Goal: Task Accomplishment & Management: Use online tool/utility

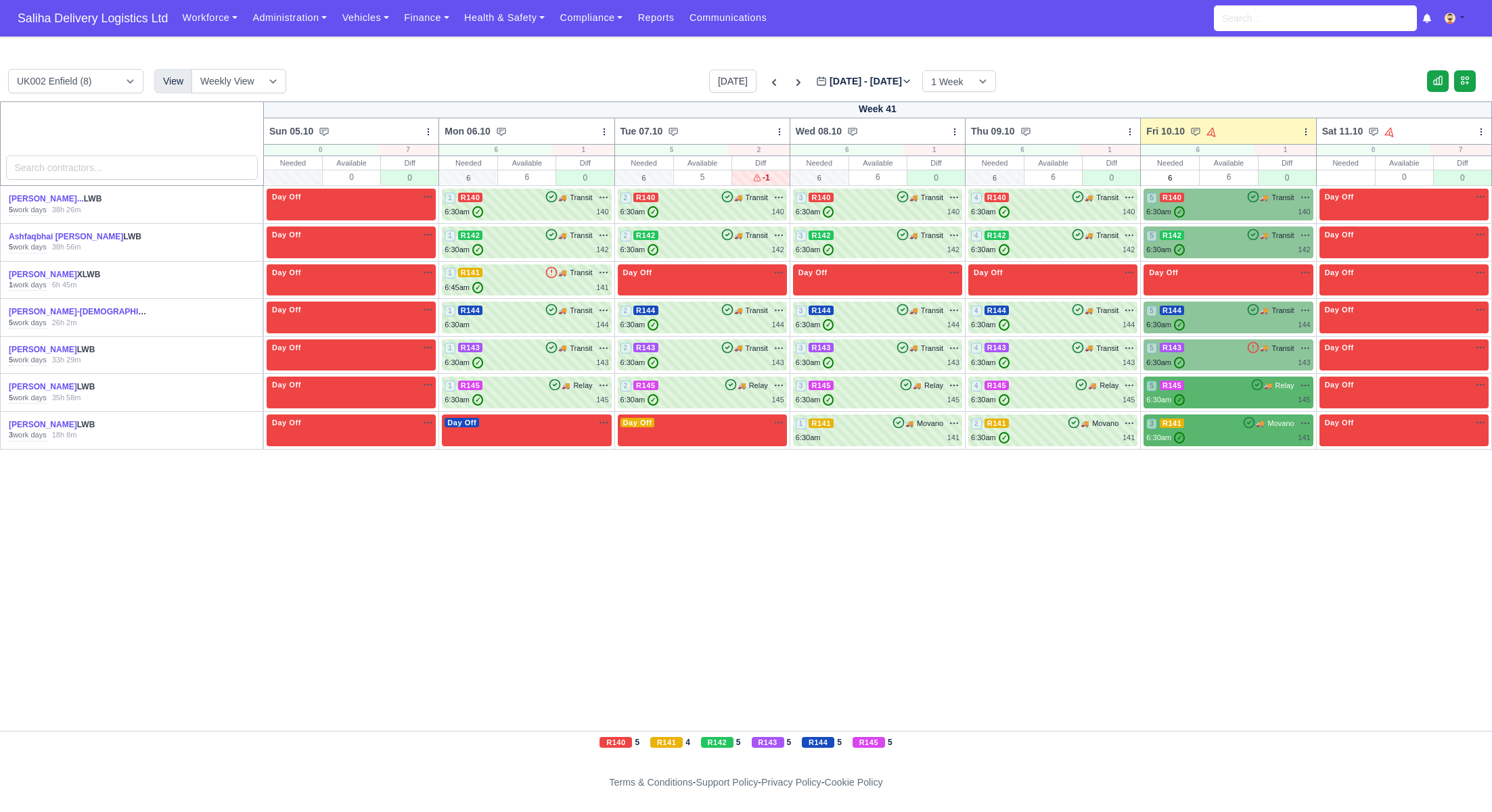
click at [1191, 374] on td "5 R145 🚚" at bounding box center [1228, 393] width 175 height 38
click at [1197, 360] on div "6:30am ✓ 143" at bounding box center [1227, 363] width 163 height 12
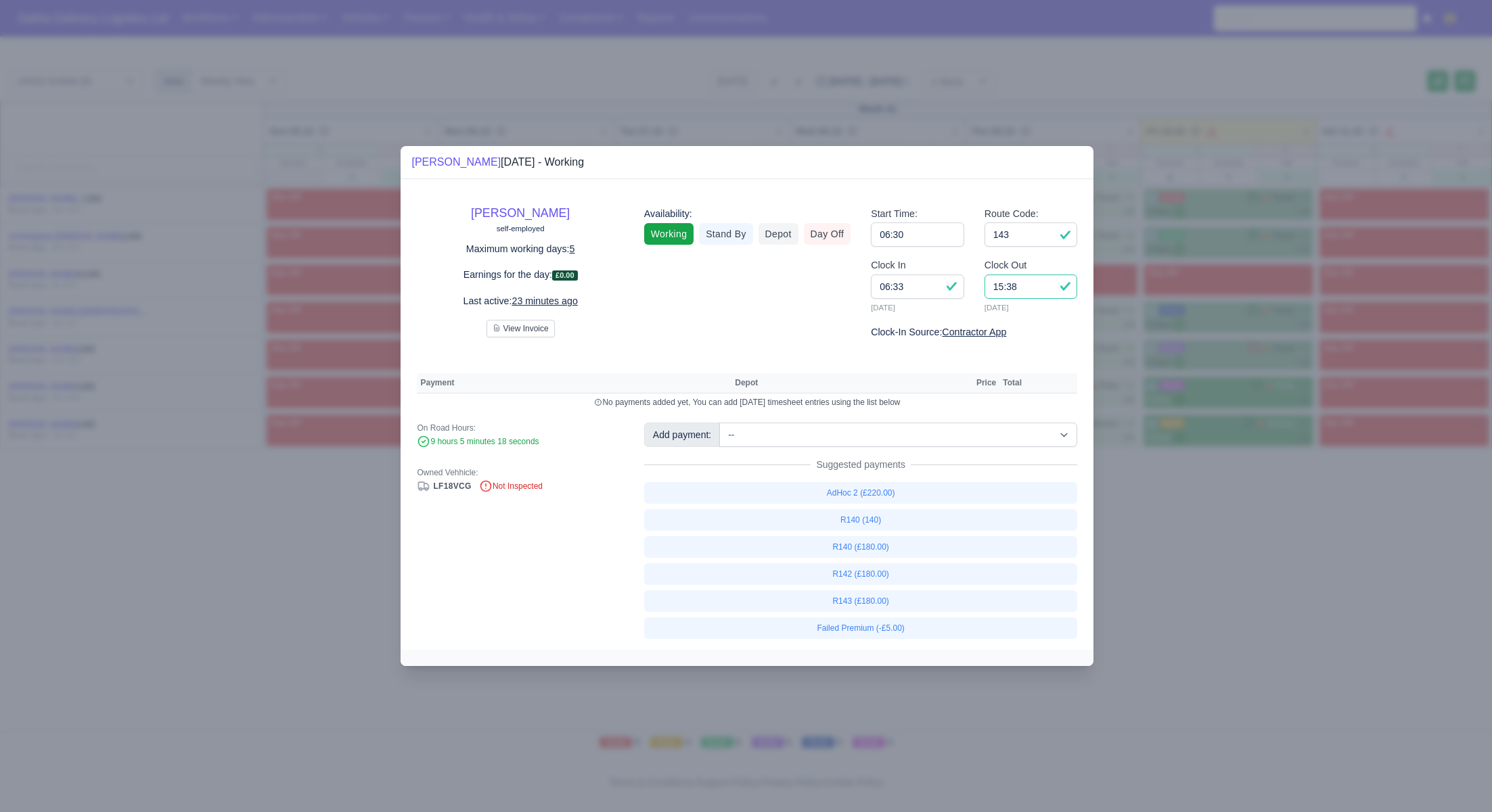
click at [1027, 289] on input "15:38" at bounding box center [1031, 287] width 94 height 25
type input "15:00"
click at [880, 605] on link "R143 (£180.00)" at bounding box center [860, 601] width 433 height 22
select select "1"
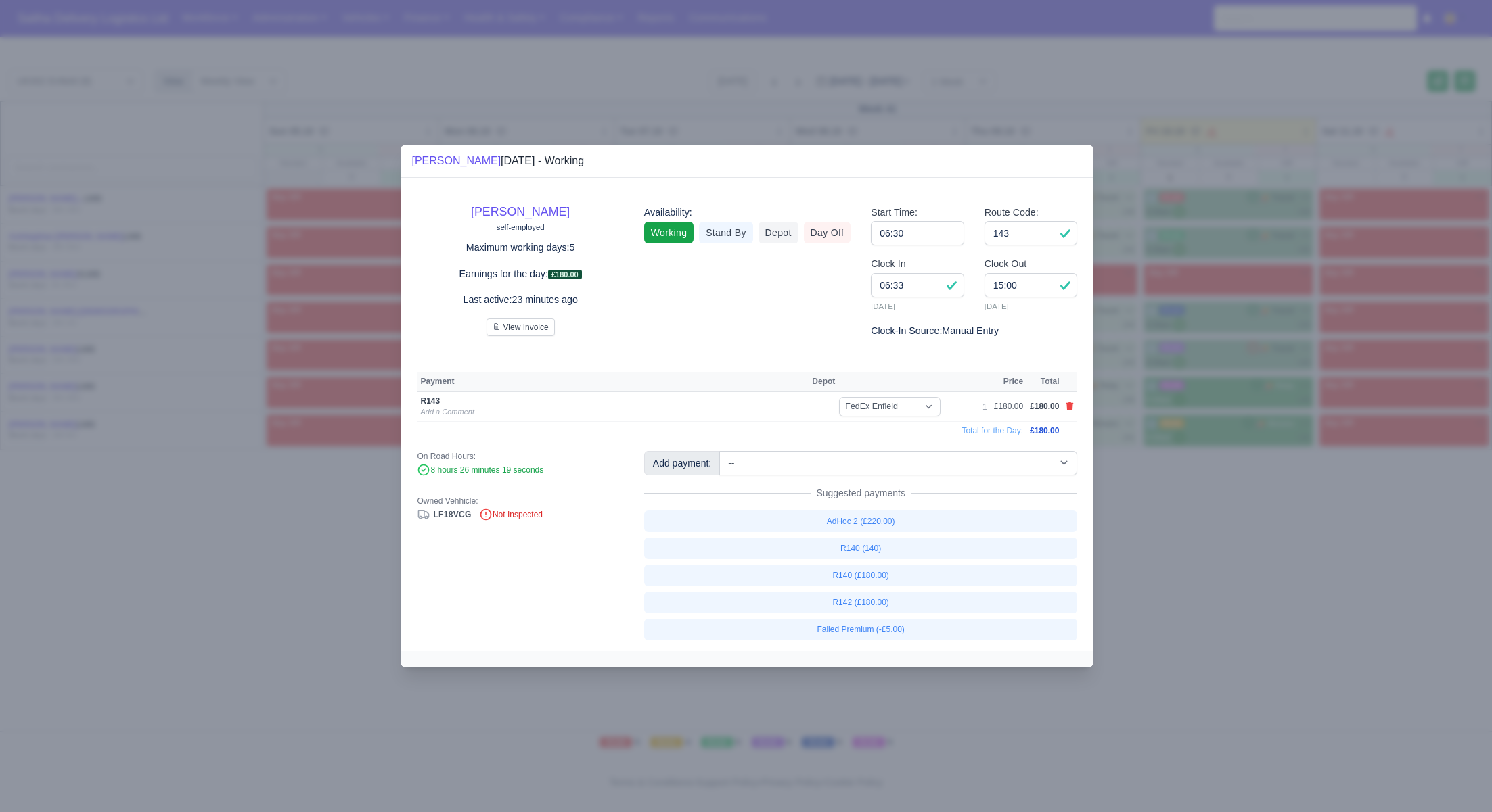
drag, startPoint x: 1263, startPoint y: 600, endPoint x: 1199, endPoint y: 547, distance: 83.1
click at [1261, 600] on div at bounding box center [746, 406] width 1492 height 812
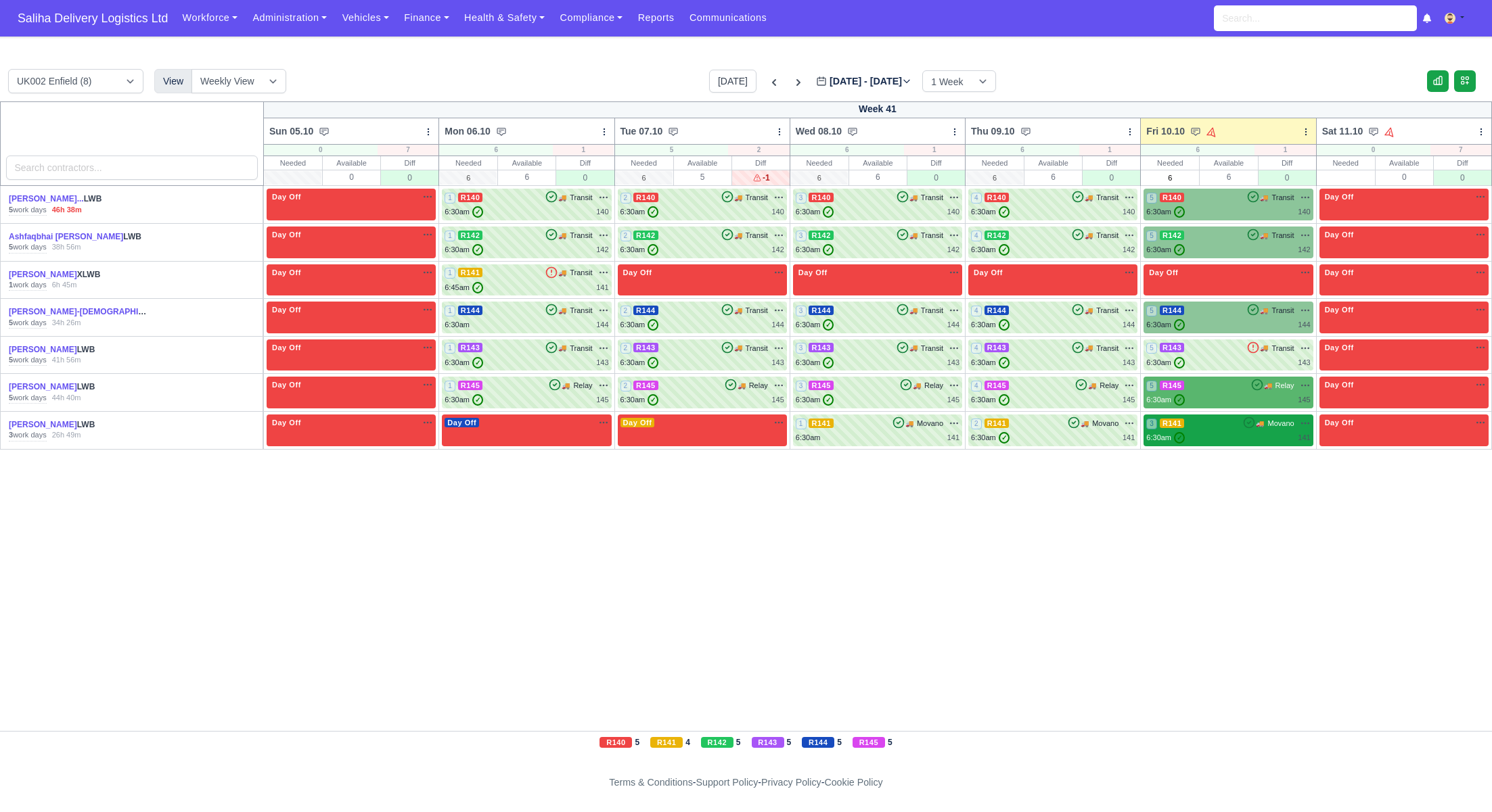
click at [1223, 432] on div "6:30am ✓ 141" at bounding box center [1227, 438] width 163 height 12
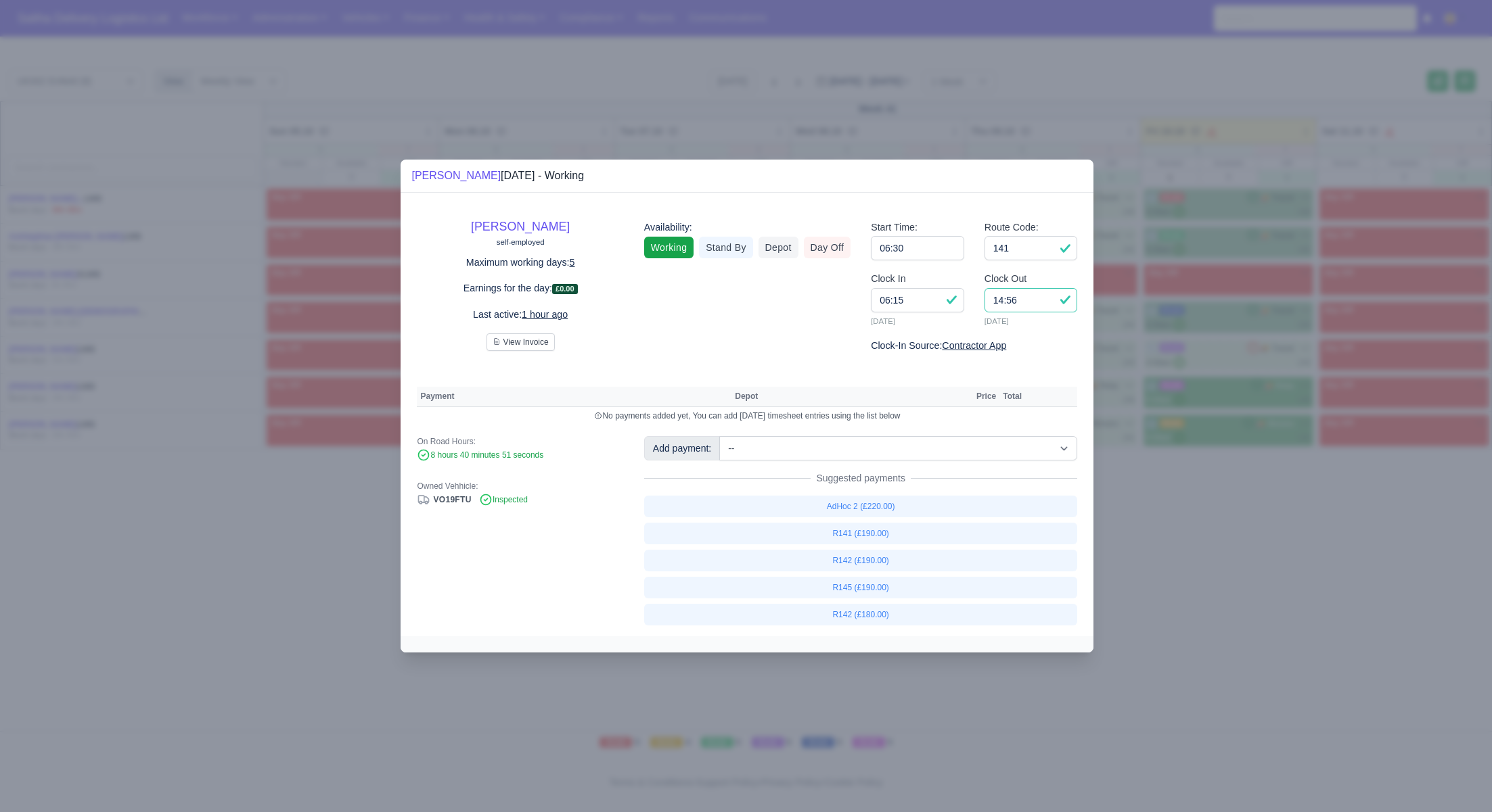
click at [1027, 304] on input "14:56" at bounding box center [1031, 300] width 94 height 25
type input "14:50"
click at [891, 534] on link "R141 (£190.00)" at bounding box center [860, 533] width 433 height 22
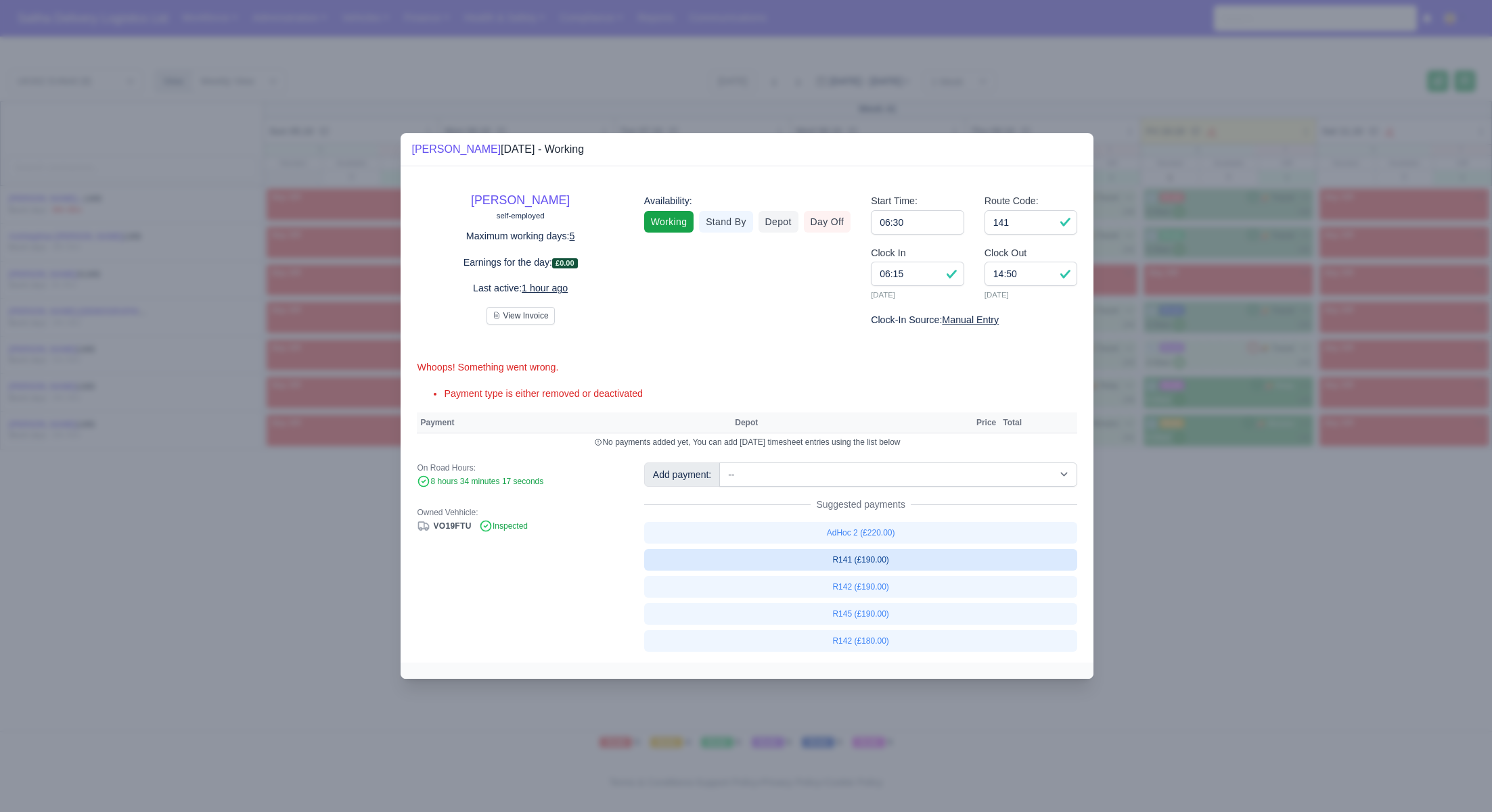
select select "1"
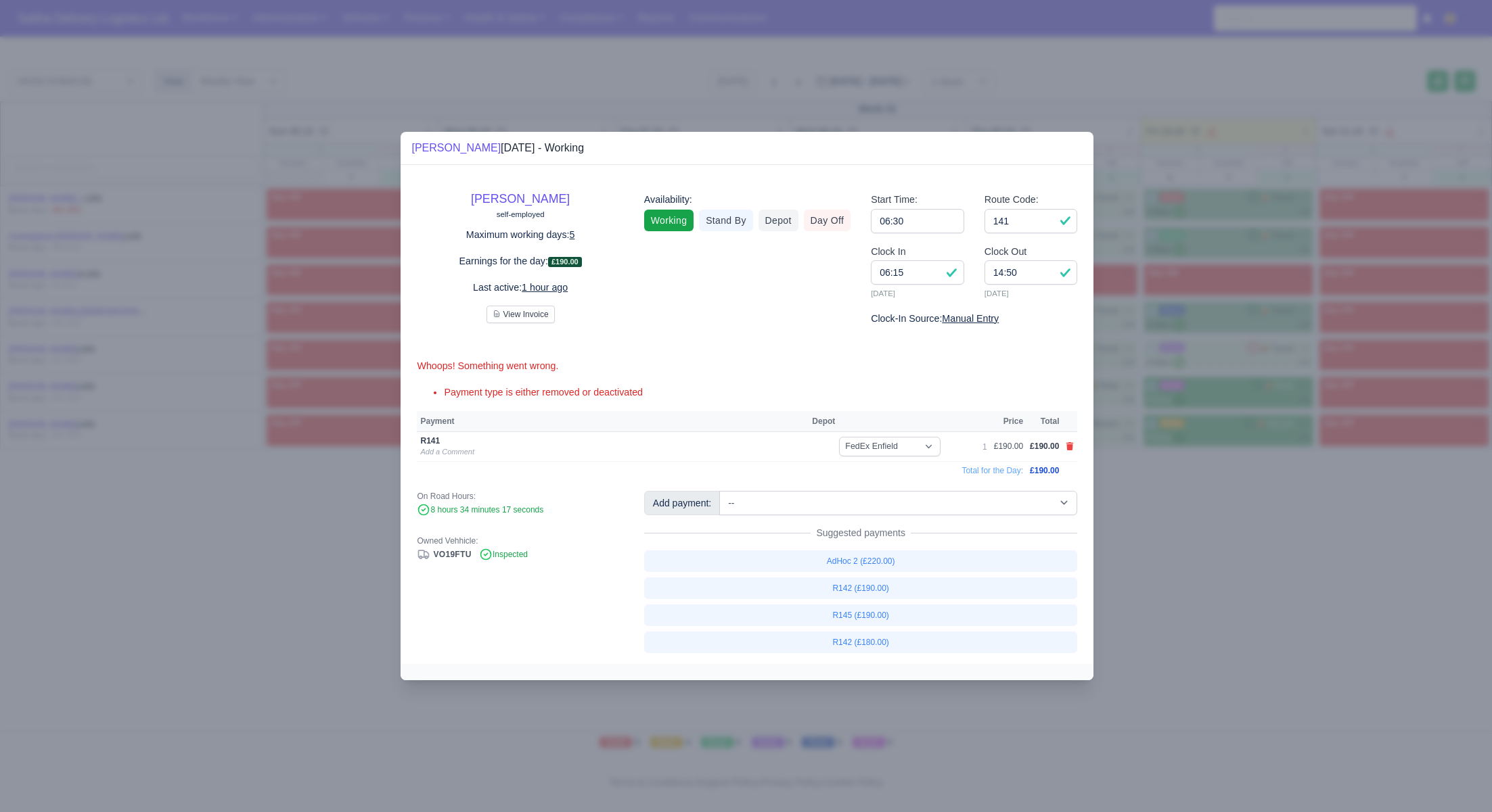
drag, startPoint x: 1295, startPoint y: 560, endPoint x: 1263, endPoint y: 431, distance: 132.9
click at [1295, 560] on div at bounding box center [746, 406] width 1492 height 812
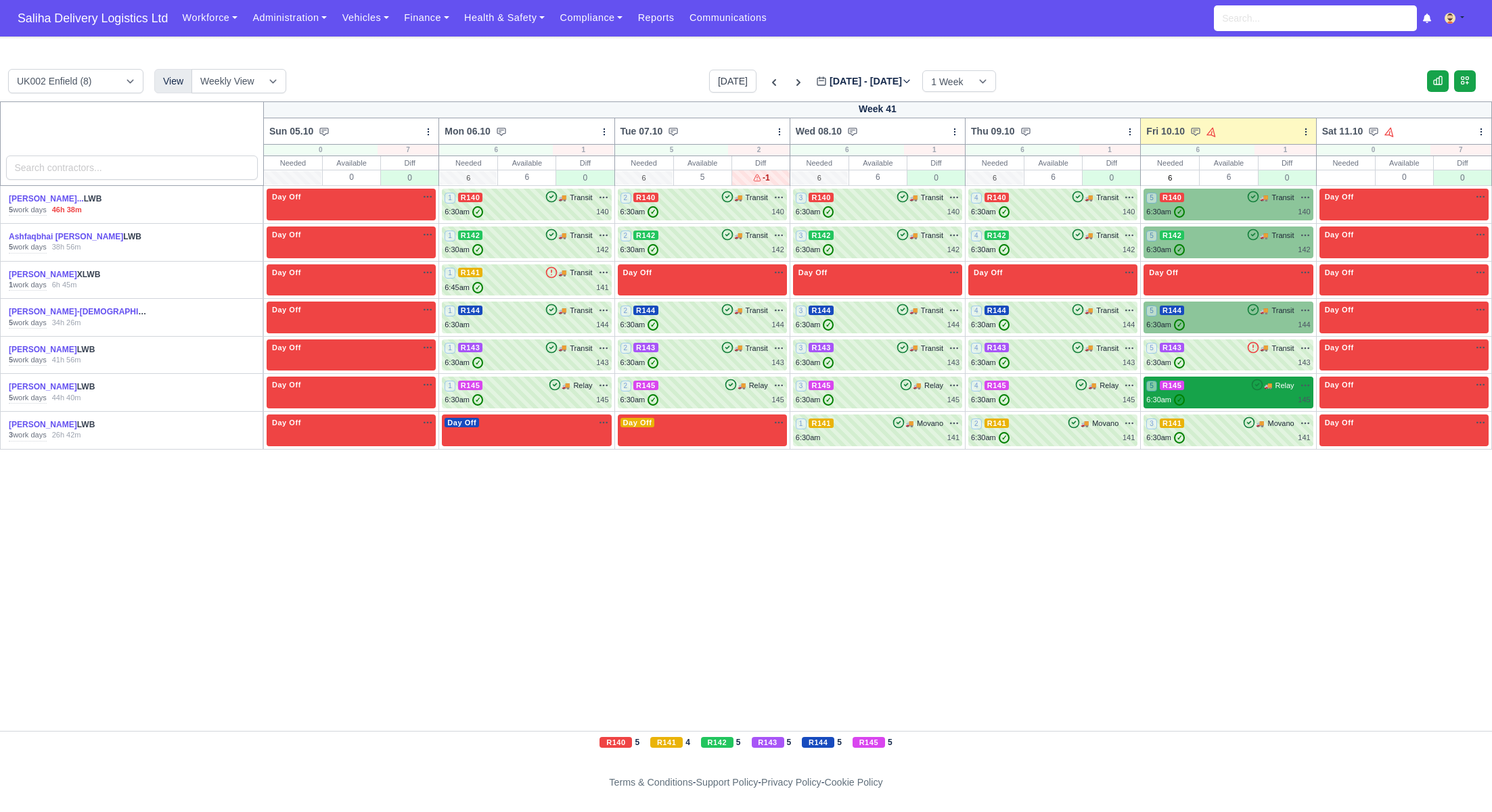
click at [1233, 398] on div "6:30am ✓ 145" at bounding box center [1227, 400] width 163 height 12
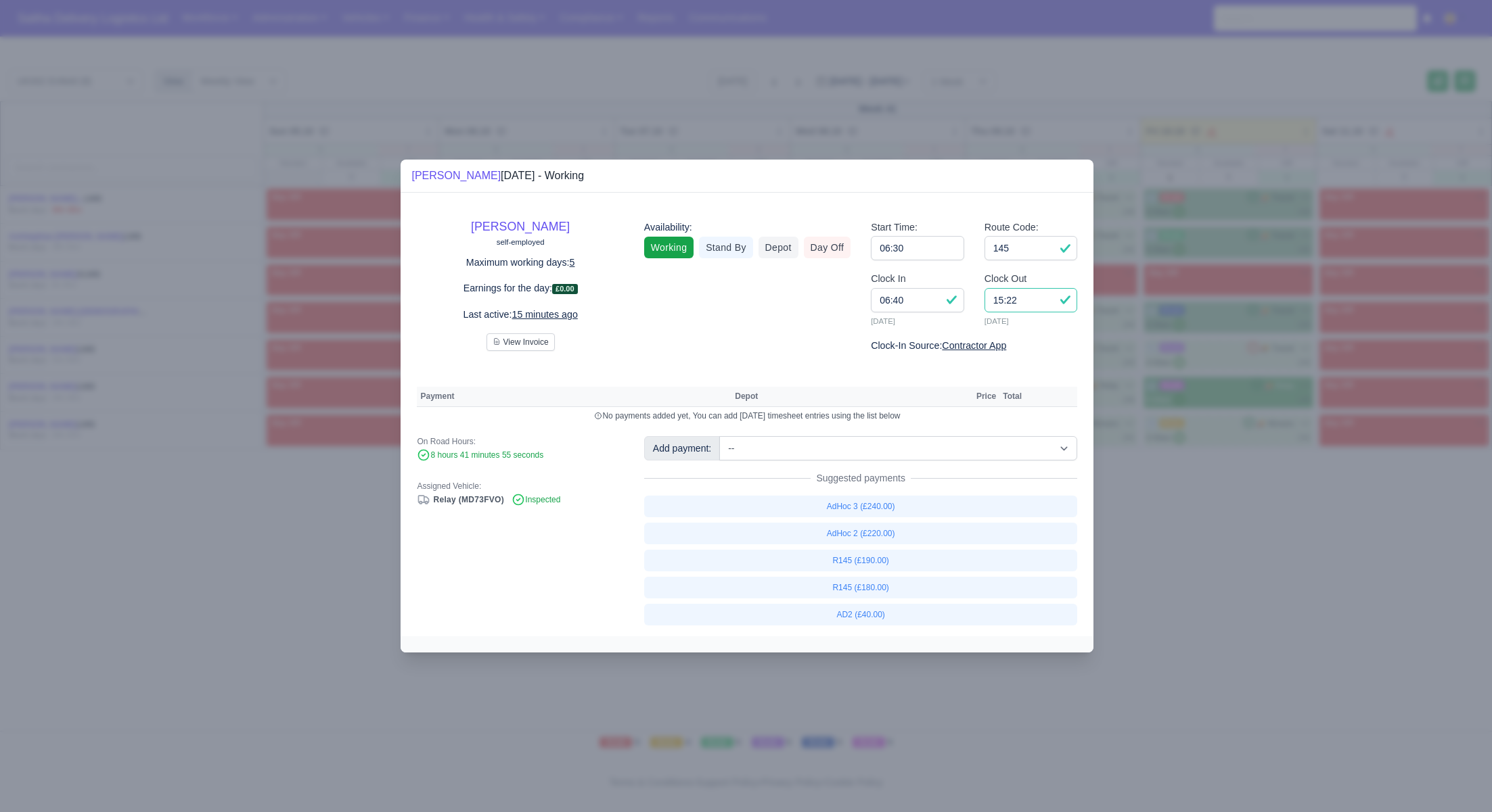
click at [1034, 303] on input "15:22" at bounding box center [1031, 300] width 94 height 25
type input "15:20"
click at [889, 560] on link "R145 (£190.00)" at bounding box center [860, 561] width 433 height 22
select select "1"
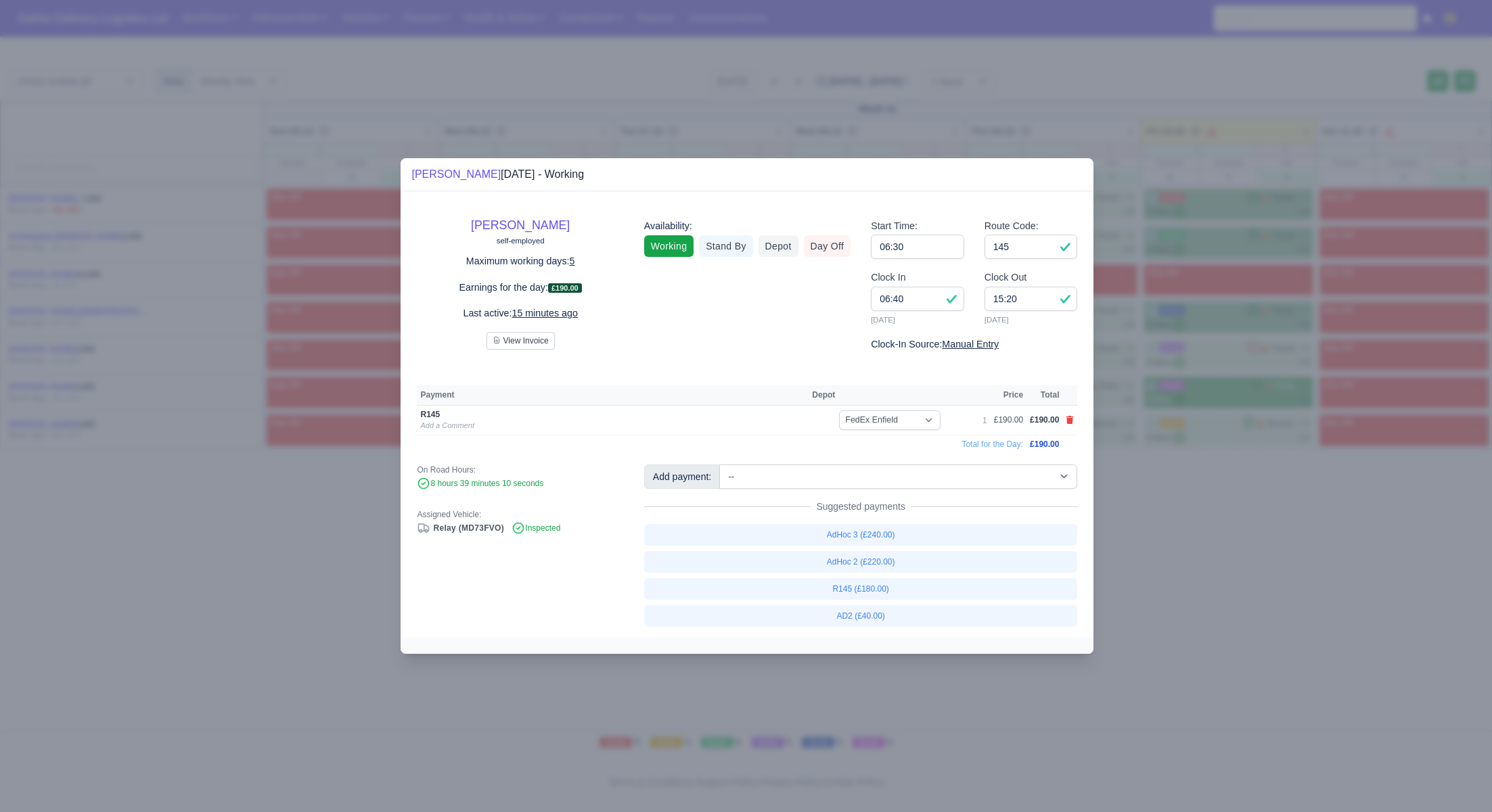
click at [1177, 559] on div at bounding box center [746, 406] width 1492 height 812
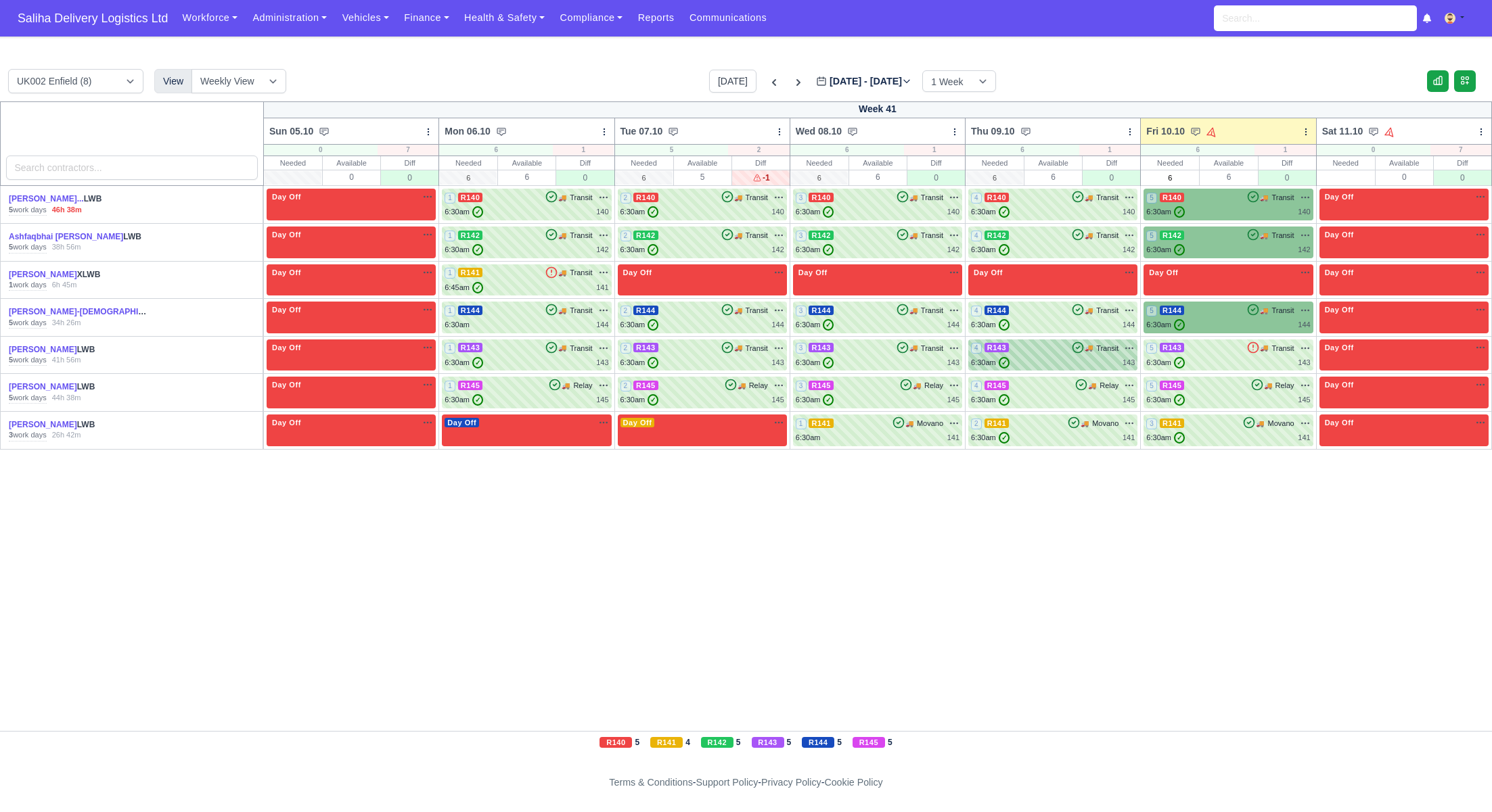
click at [1038, 355] on div "4 R143 🚚 Transit" at bounding box center [1052, 355] width 163 height 26
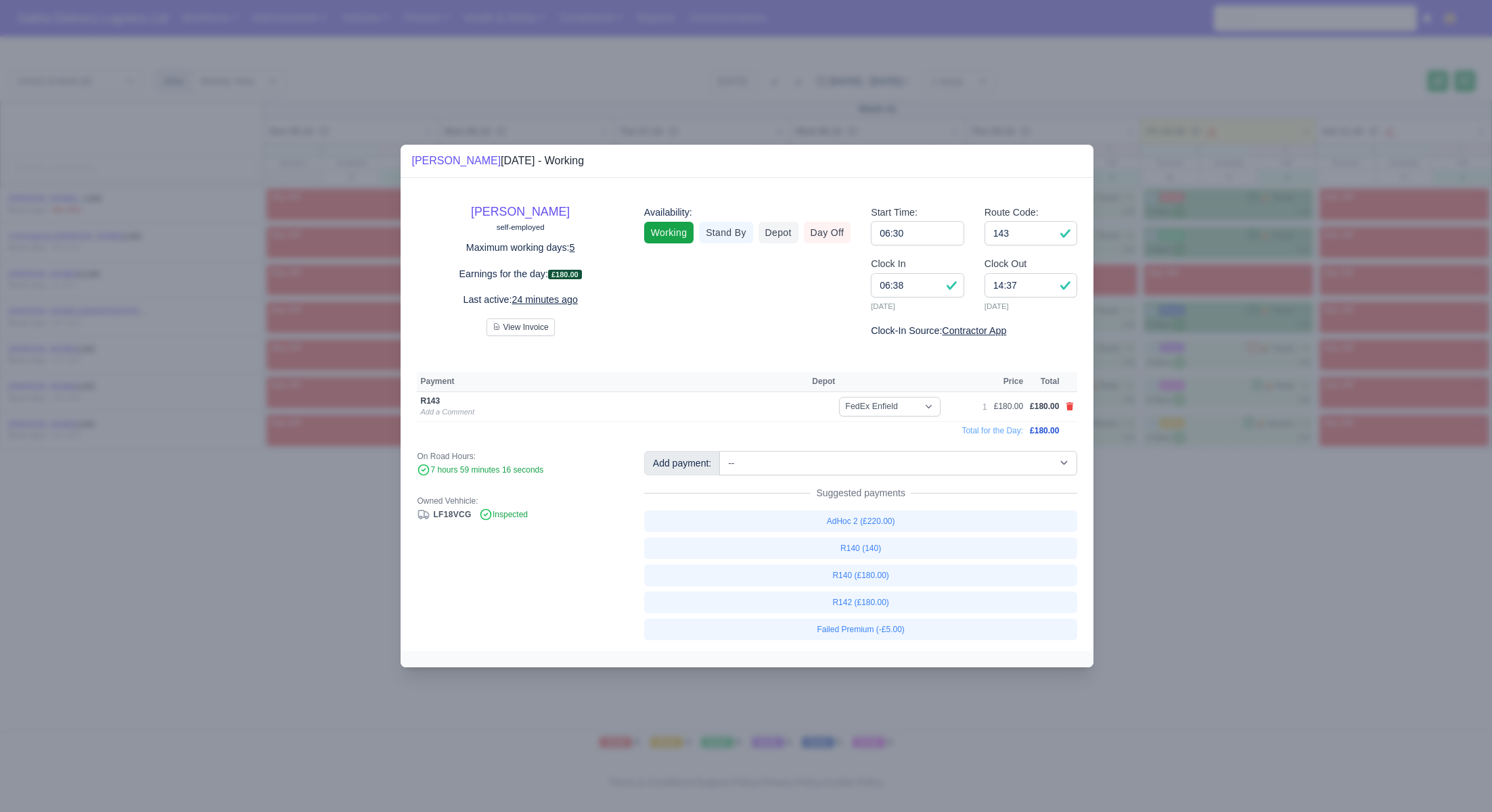
drag, startPoint x: 1326, startPoint y: 519, endPoint x: 1242, endPoint y: 443, distance: 113.3
click at [1326, 518] on div at bounding box center [746, 406] width 1492 height 812
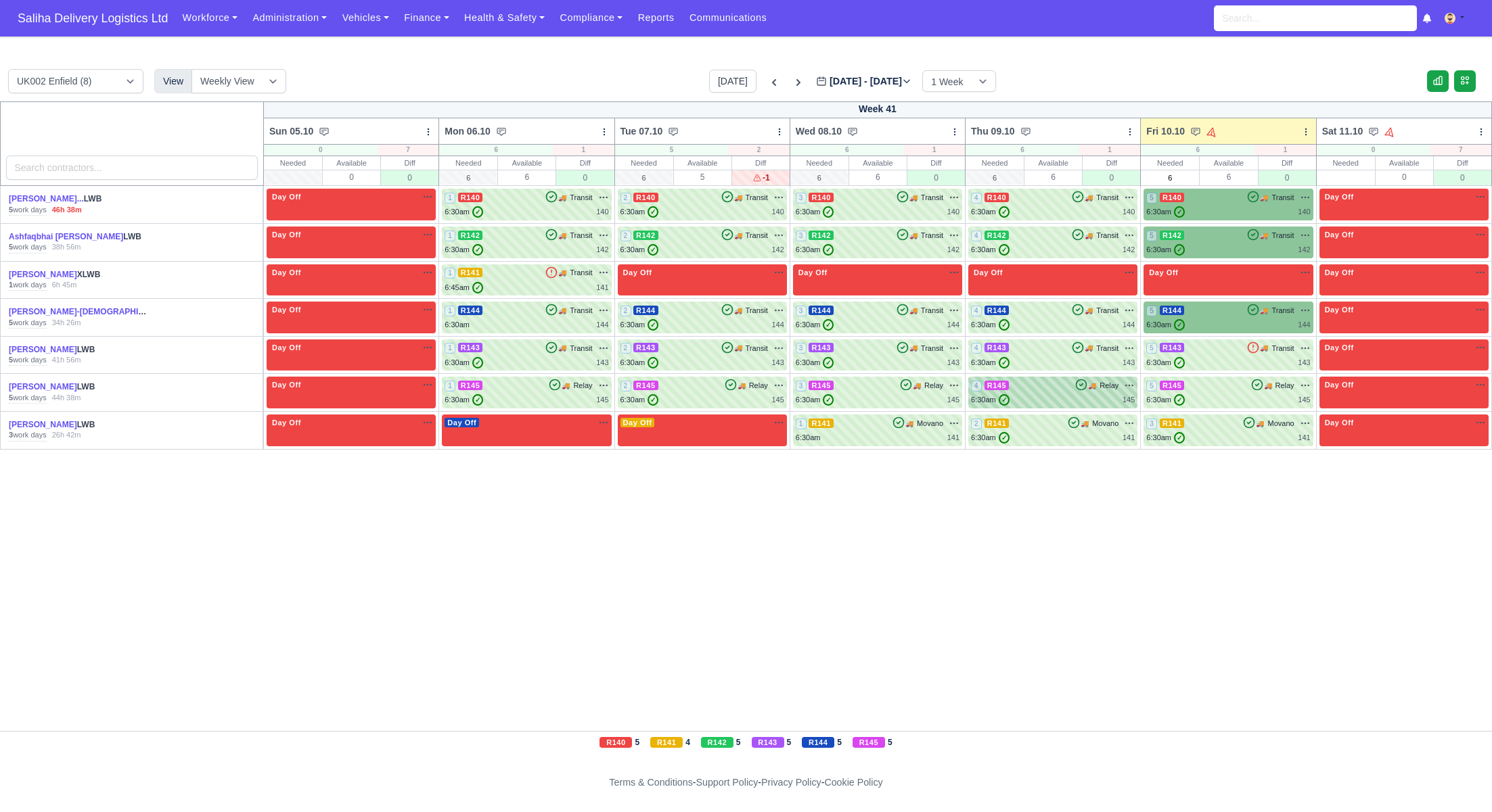
click at [1045, 399] on div "6:30am ✓ 145" at bounding box center [1052, 400] width 163 height 12
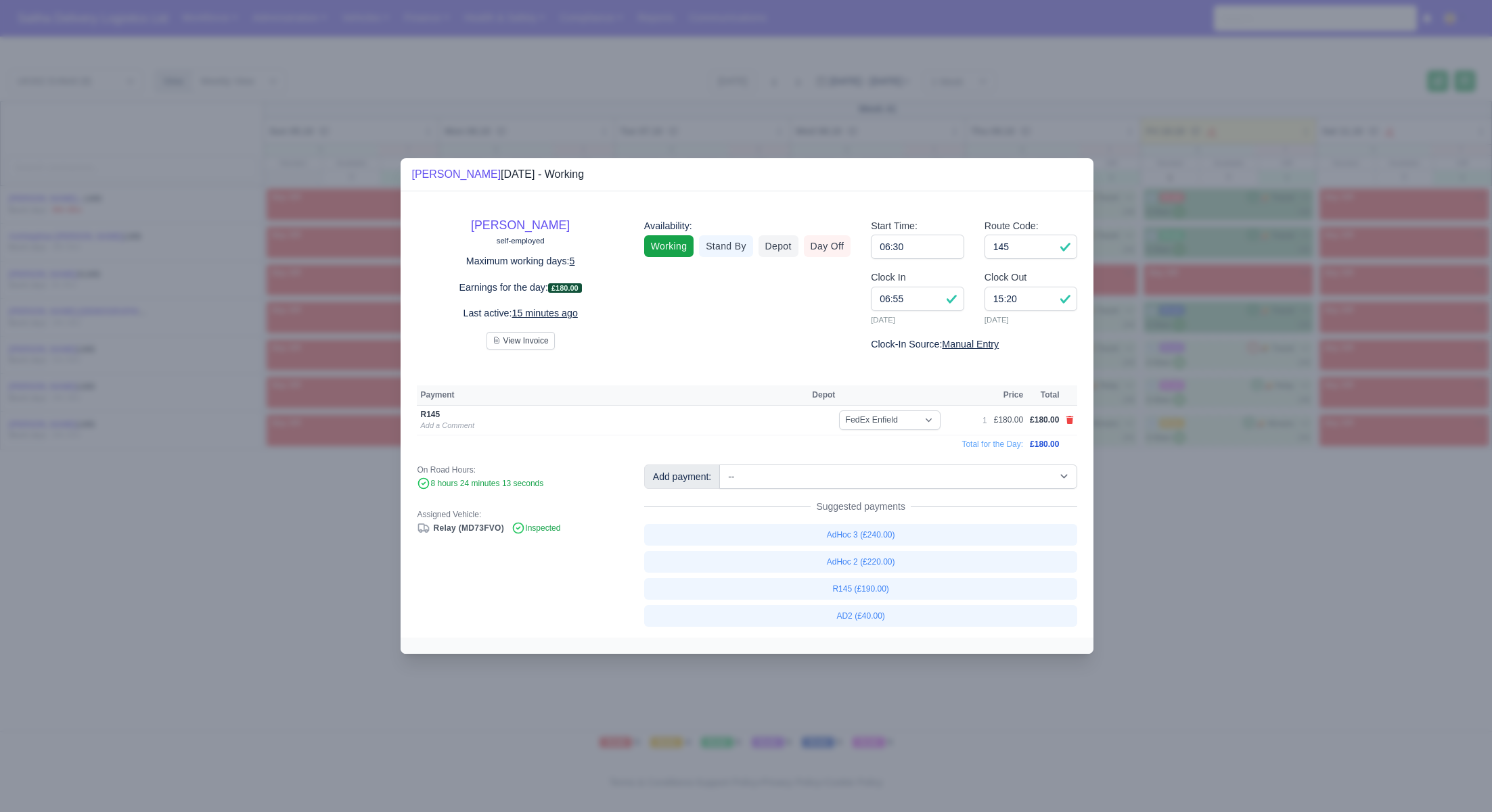
drag, startPoint x: 1197, startPoint y: 494, endPoint x: 1197, endPoint y: 411, distance: 83.0
click at [1197, 493] on div at bounding box center [746, 406] width 1492 height 812
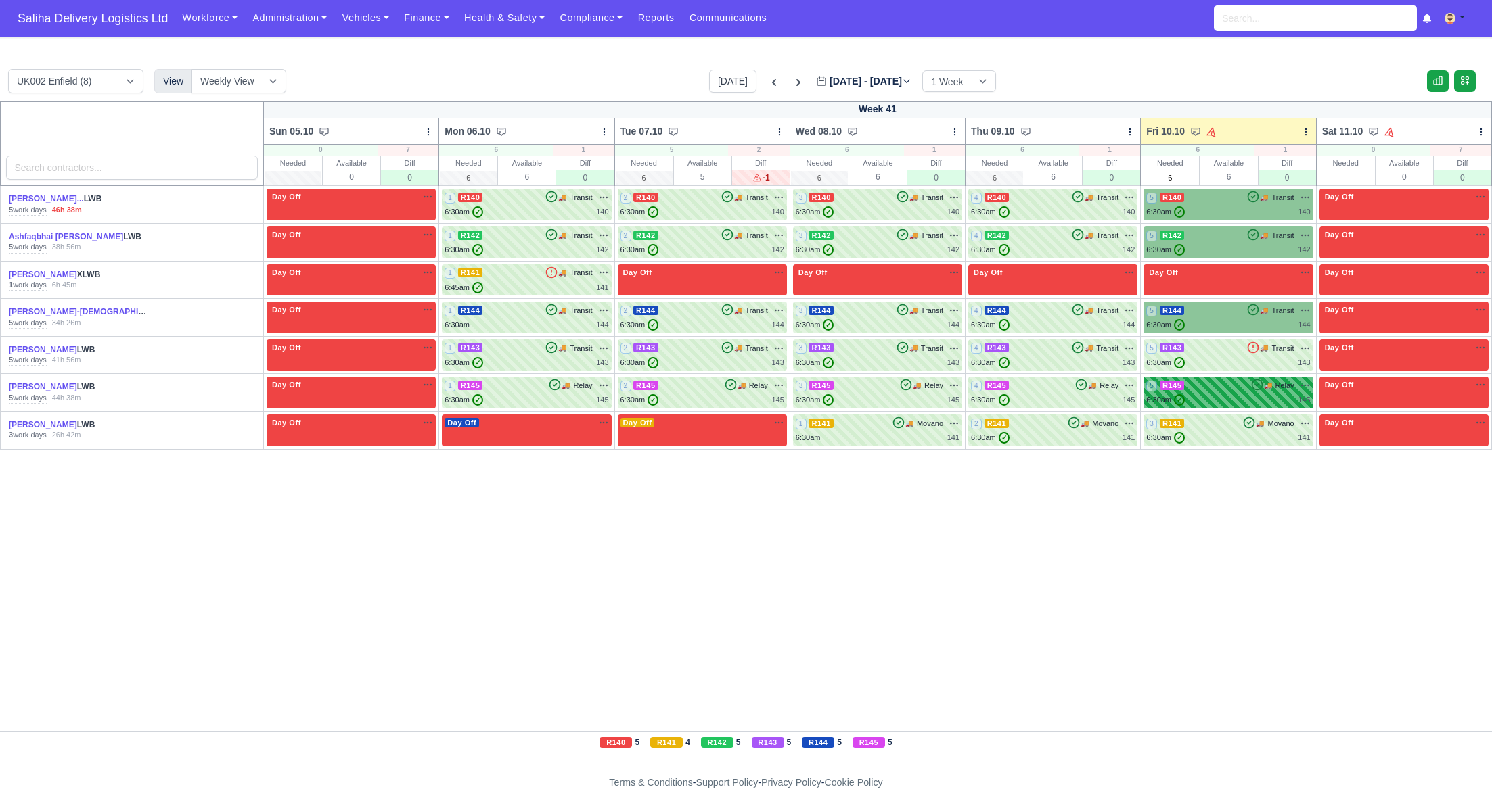
click at [1198, 401] on div "6:30am ✓ 145" at bounding box center [1227, 400] width 163 height 12
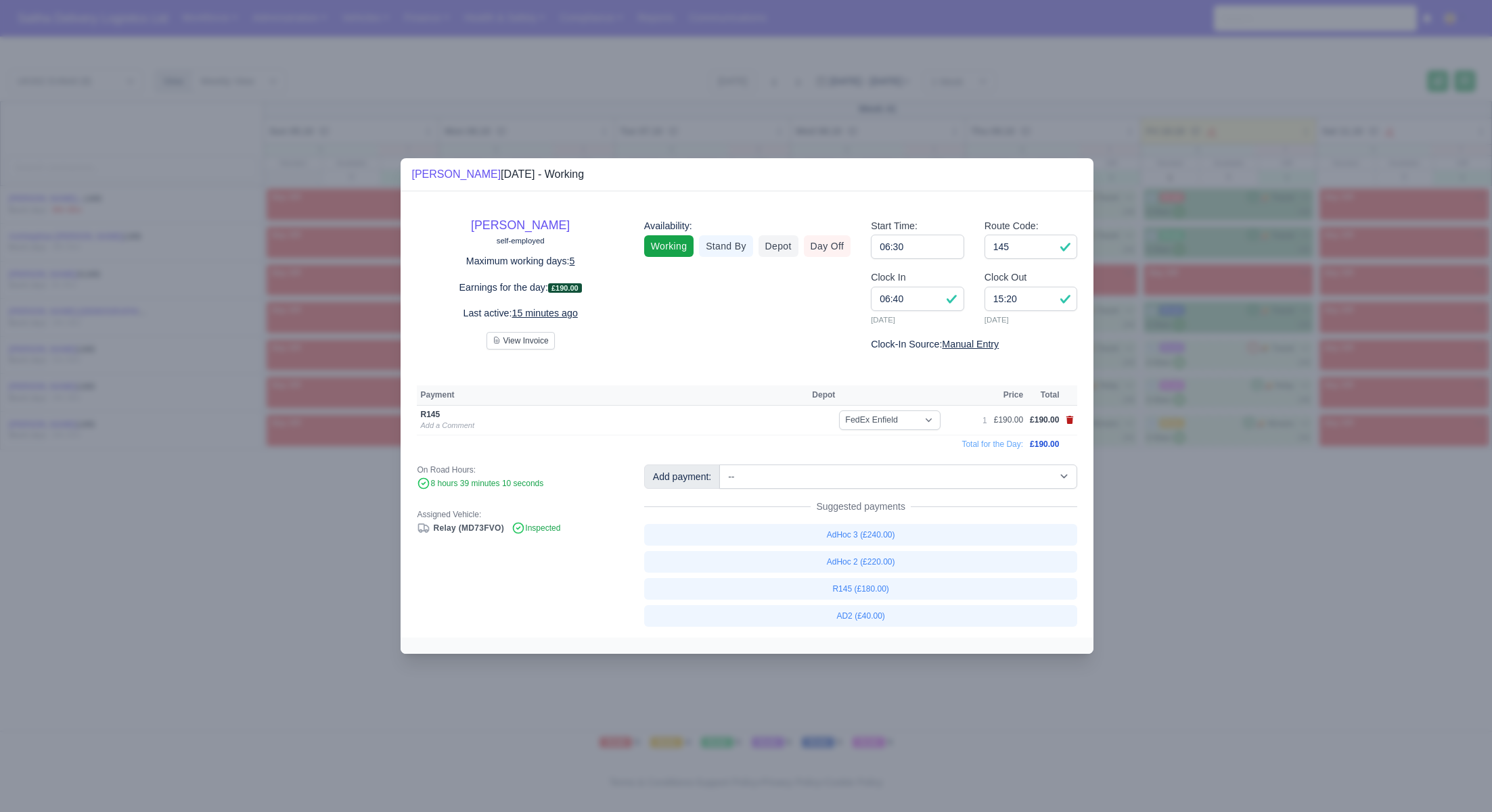
click at [1072, 422] on icon at bounding box center [1070, 419] width 7 height 8
select select
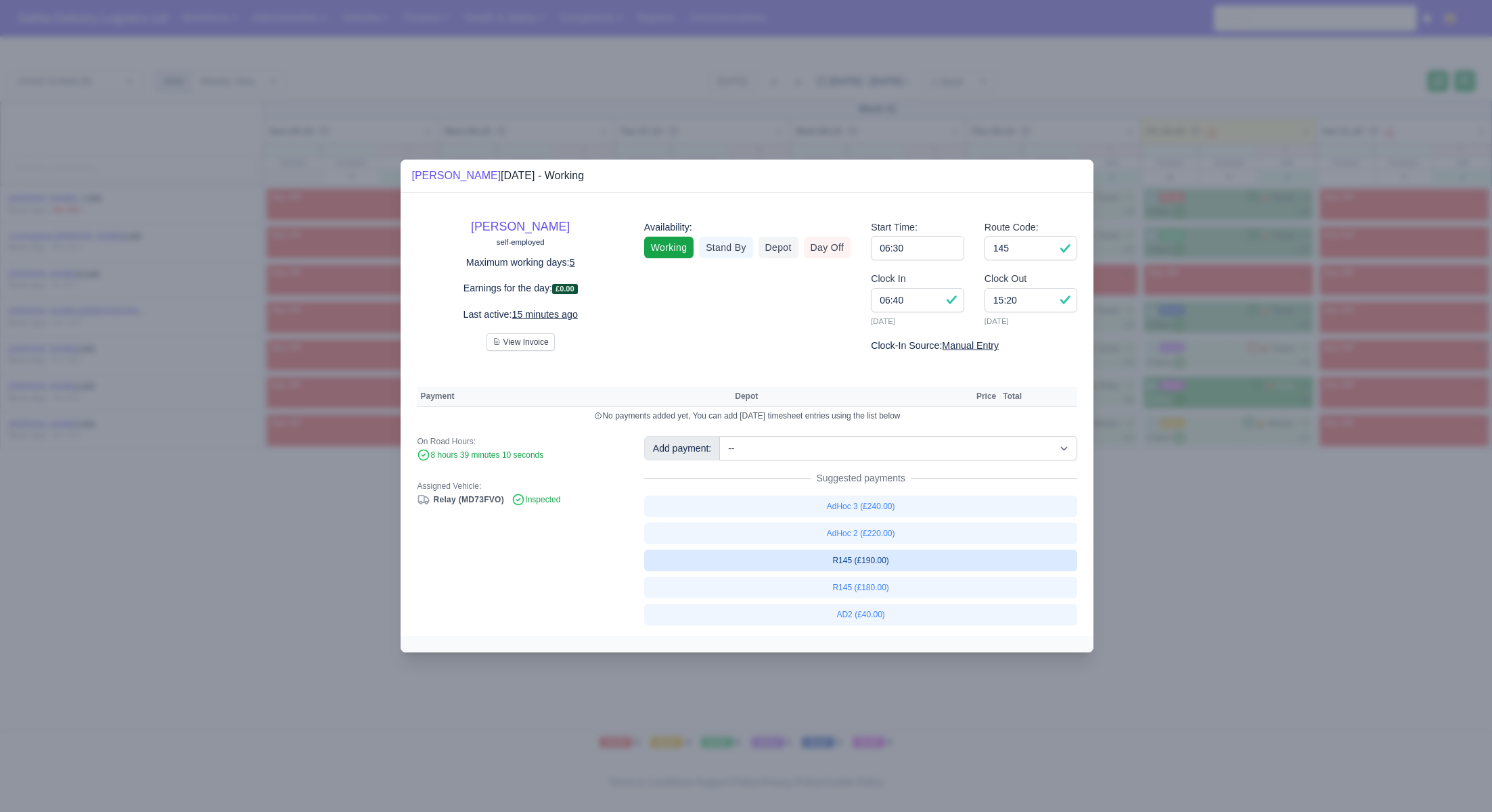
click at [890, 559] on link "R145 (£190.00)" at bounding box center [860, 561] width 433 height 22
select select "1"
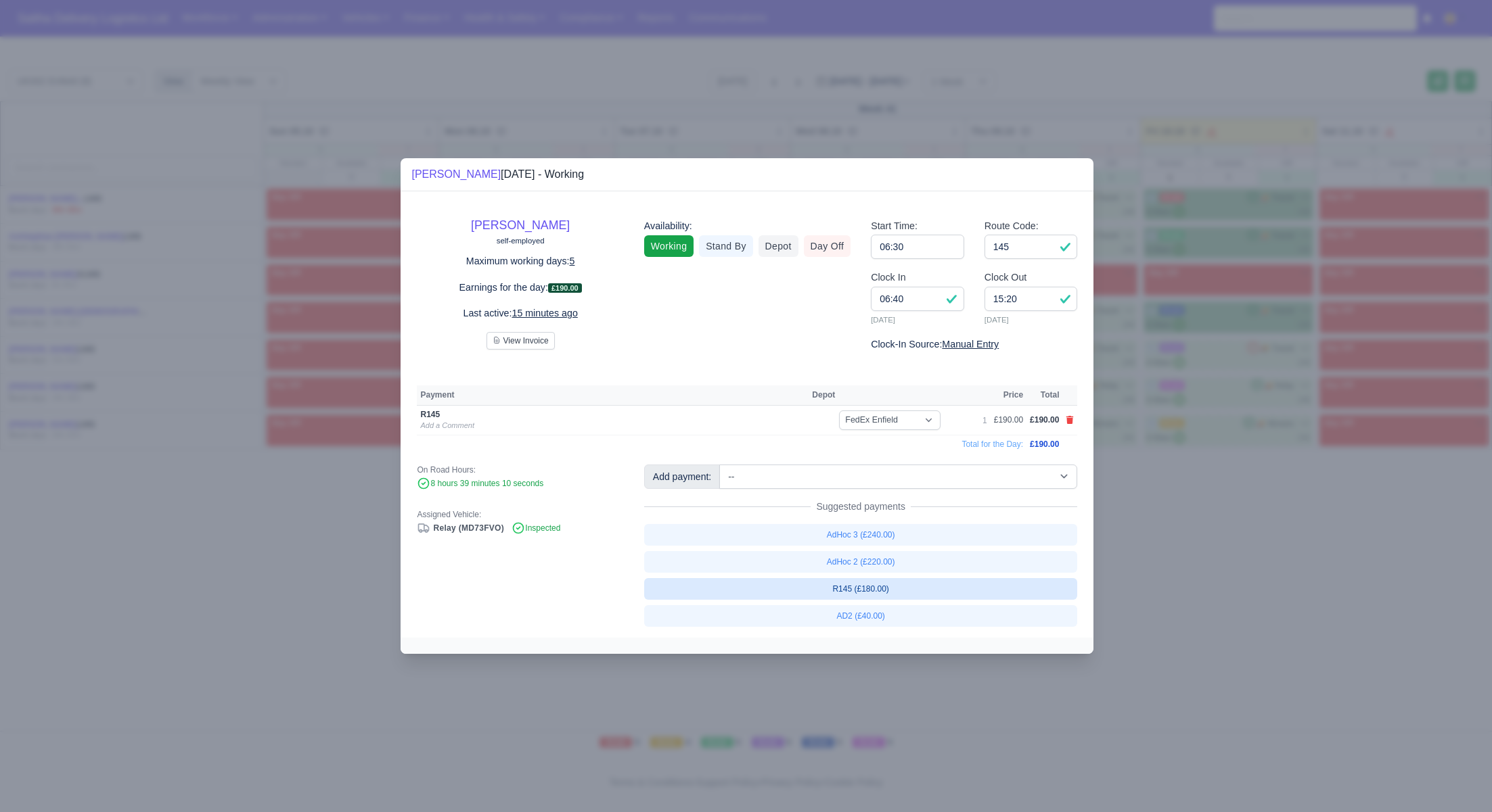
click at [879, 588] on link "R145 (£180.00)" at bounding box center [860, 589] width 433 height 22
select select "1"
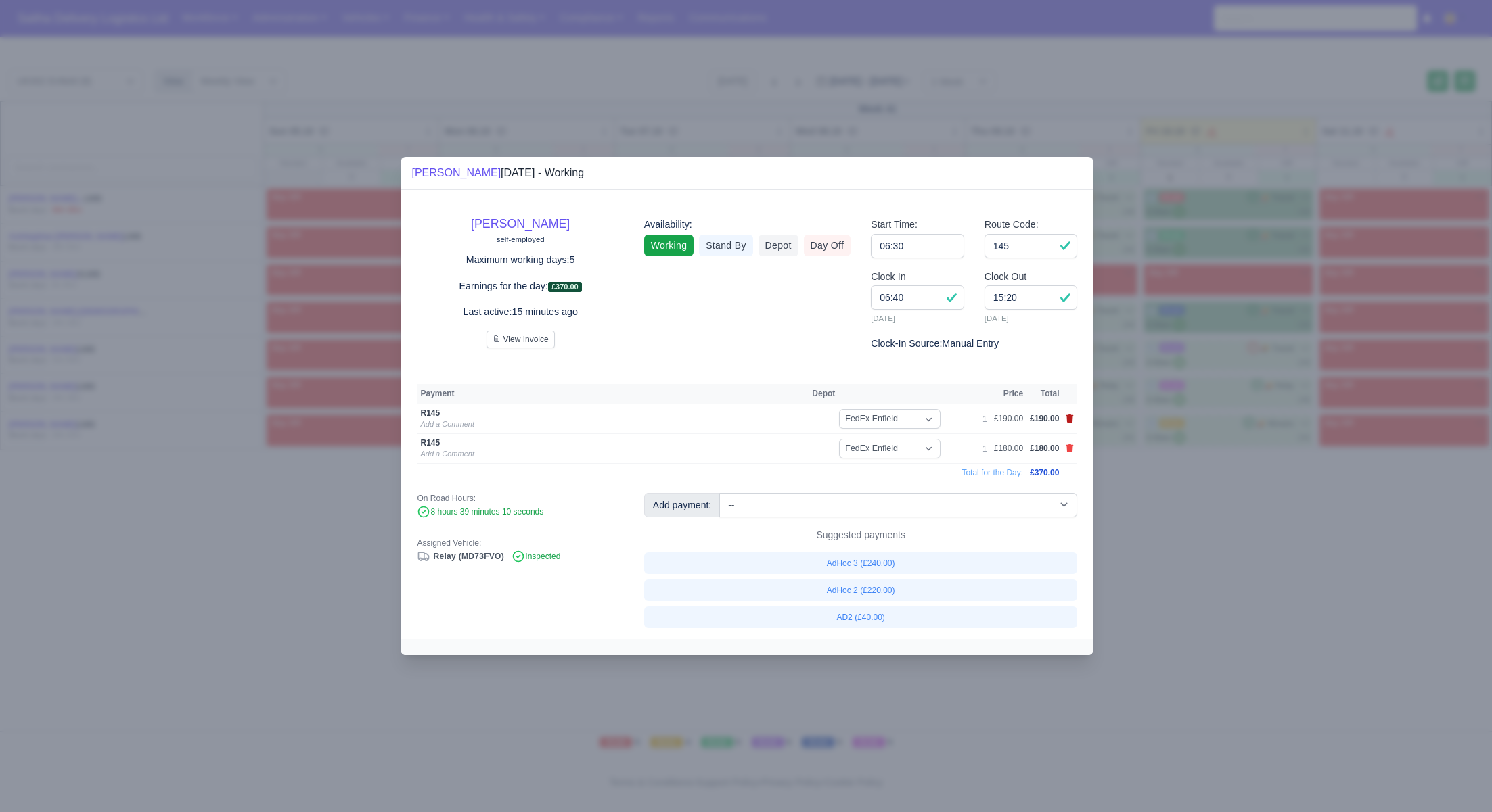
click at [1067, 419] on icon at bounding box center [1069, 418] width 8 height 8
select select
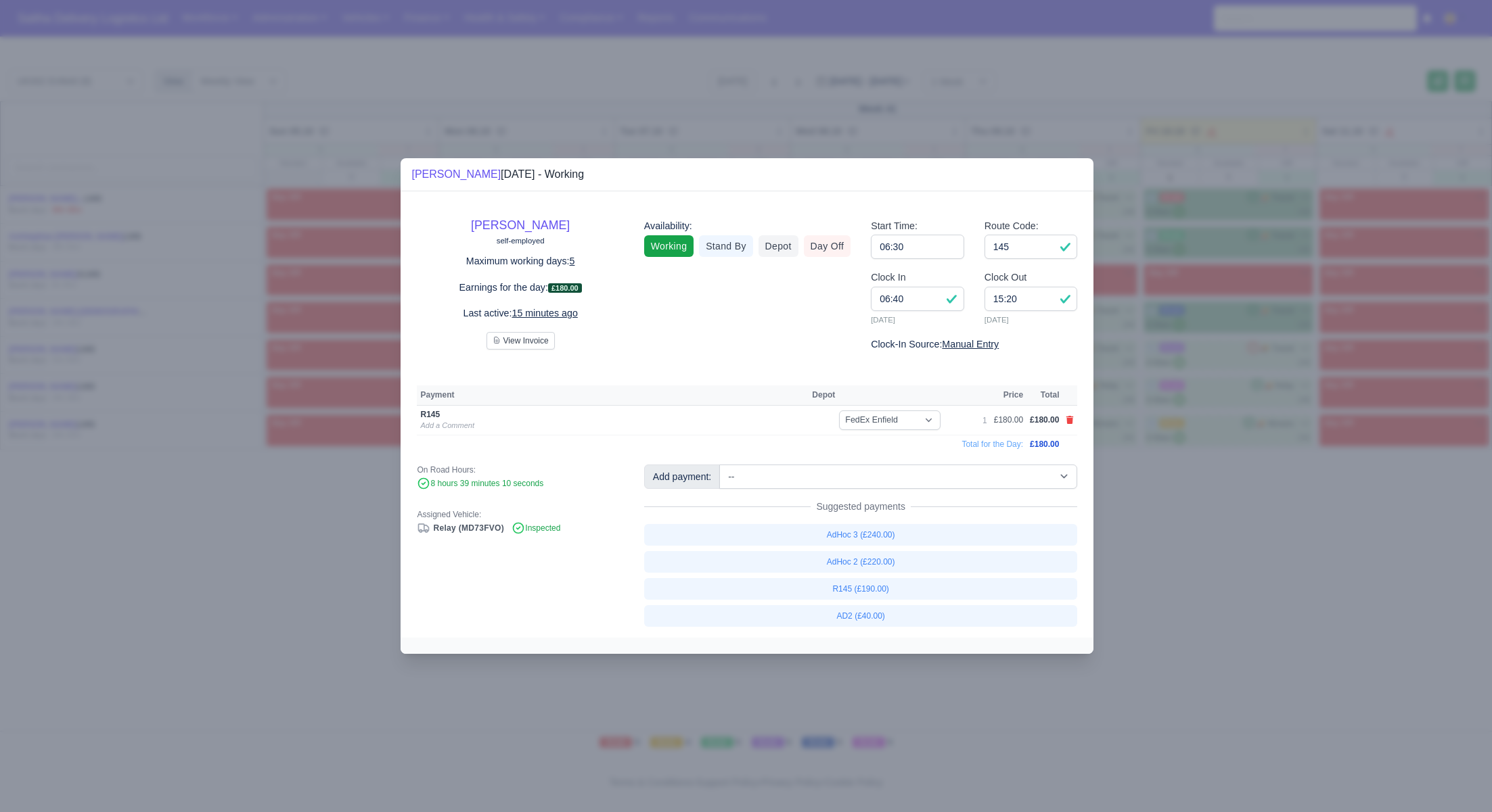
click at [1161, 505] on div at bounding box center [746, 406] width 1492 height 812
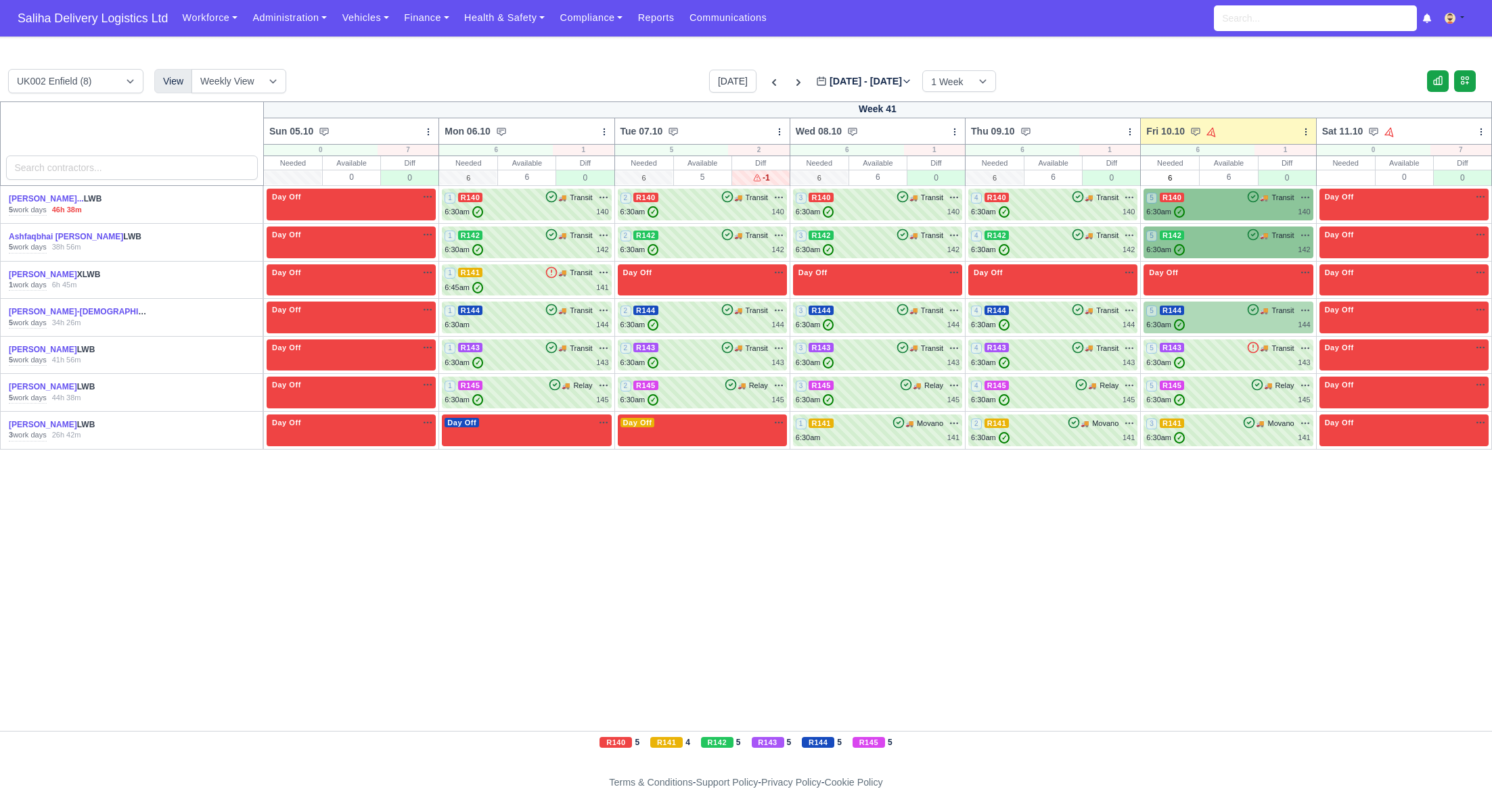
click at [1219, 327] on div "6:30am ✓ 144" at bounding box center [1227, 325] width 163 height 12
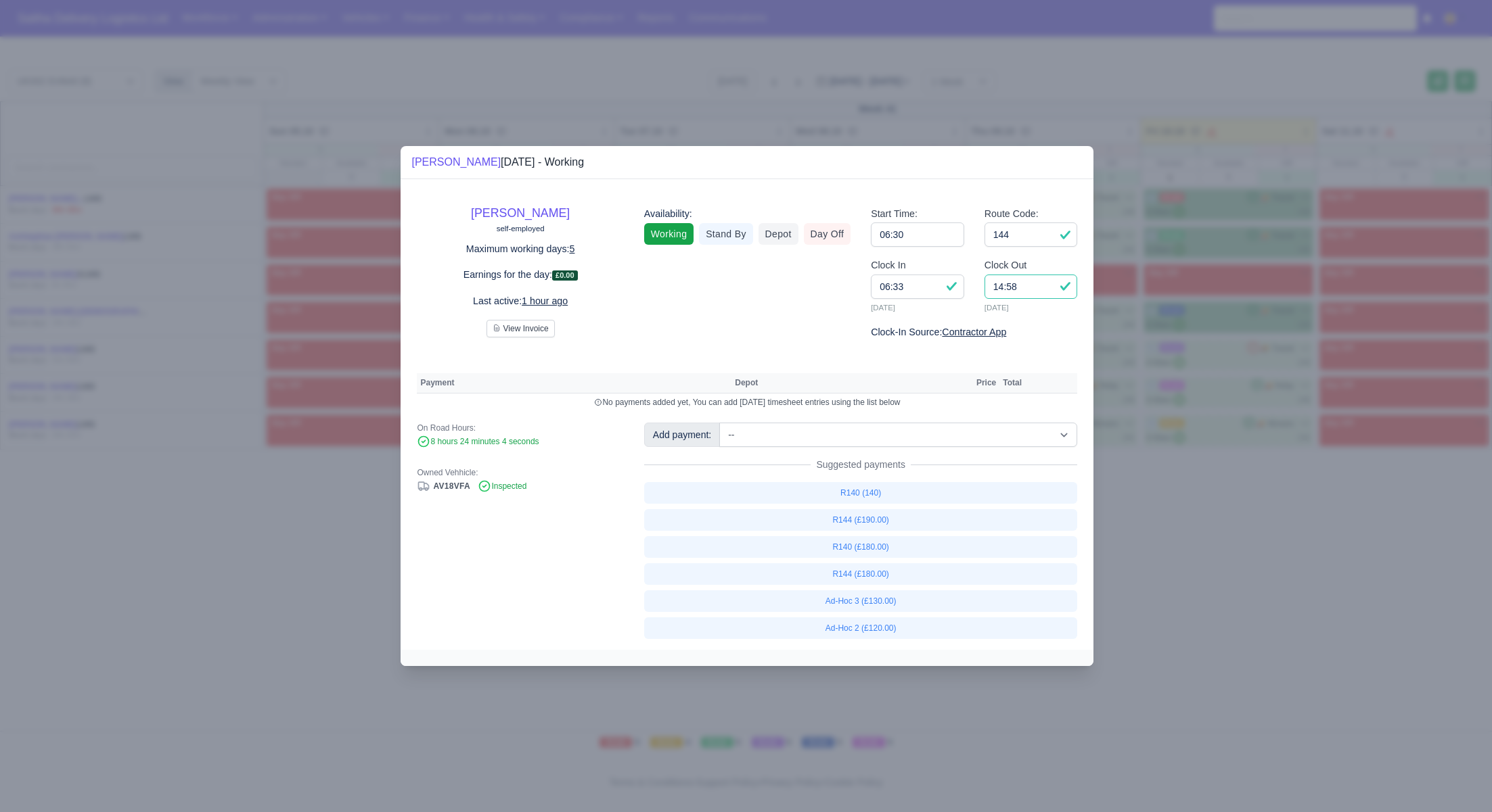
click at [1035, 281] on input "14:58" at bounding box center [1031, 287] width 94 height 25
click at [1047, 280] on input "14:58" at bounding box center [1031, 287] width 94 height 25
click at [1043, 289] on input "14:58" at bounding box center [1031, 287] width 94 height 25
type input "14:50"
click at [886, 575] on link "R144 (£180.00)" at bounding box center [860, 574] width 433 height 22
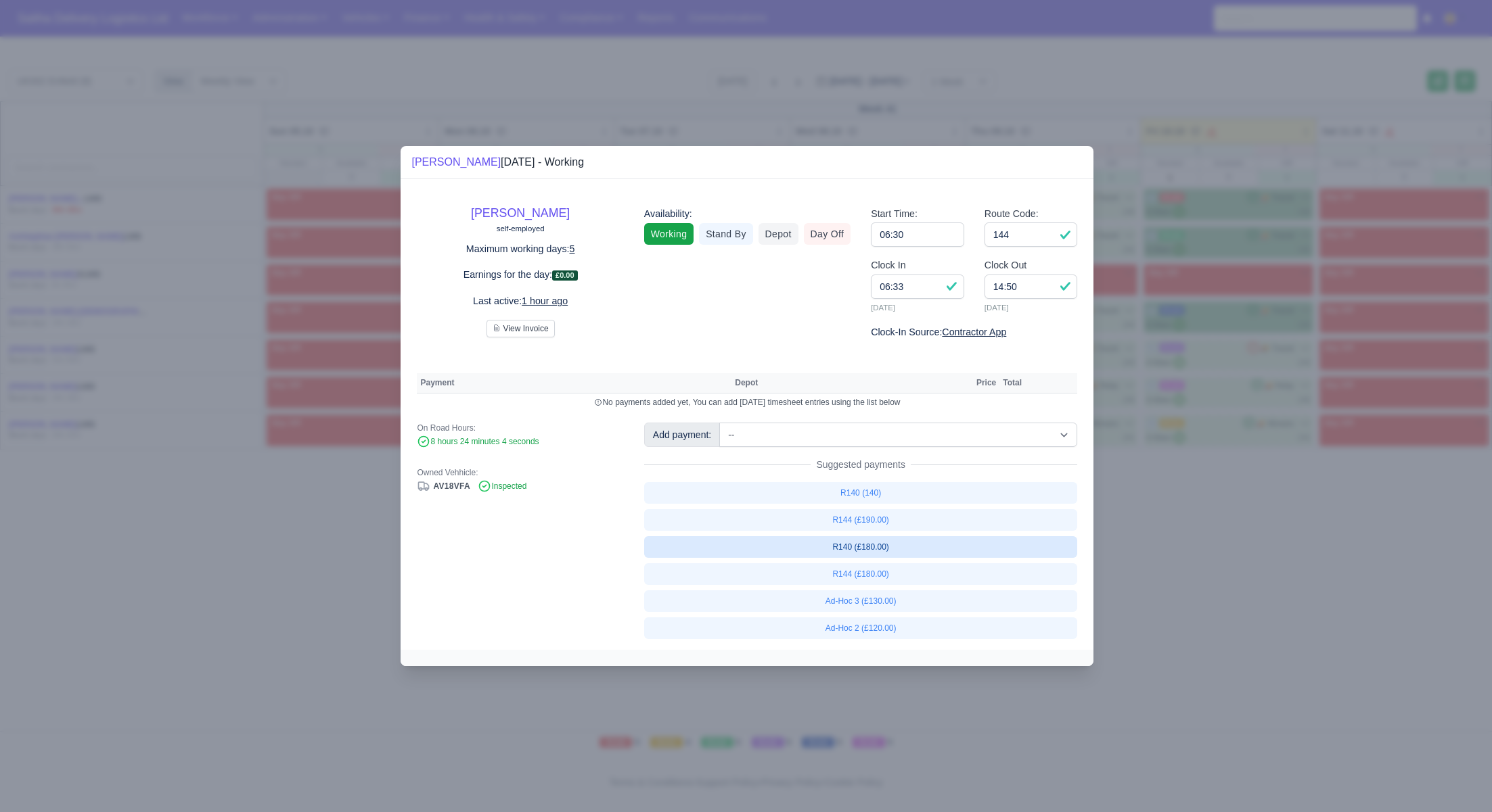
select select "1"
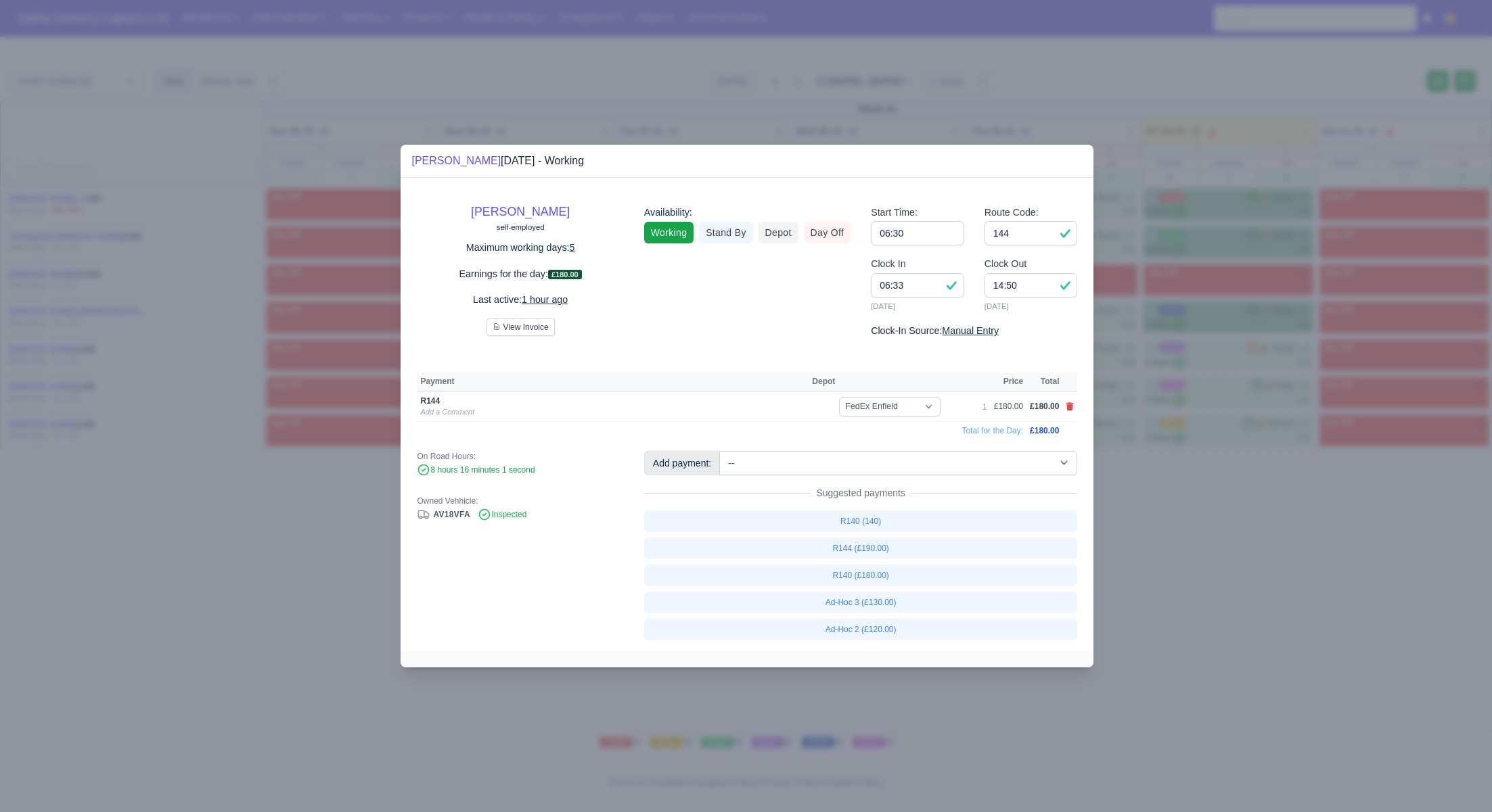
drag, startPoint x: 1122, startPoint y: 570, endPoint x: 1136, endPoint y: 559, distance: 17.8
click at [1122, 570] on div at bounding box center [746, 406] width 1492 height 812
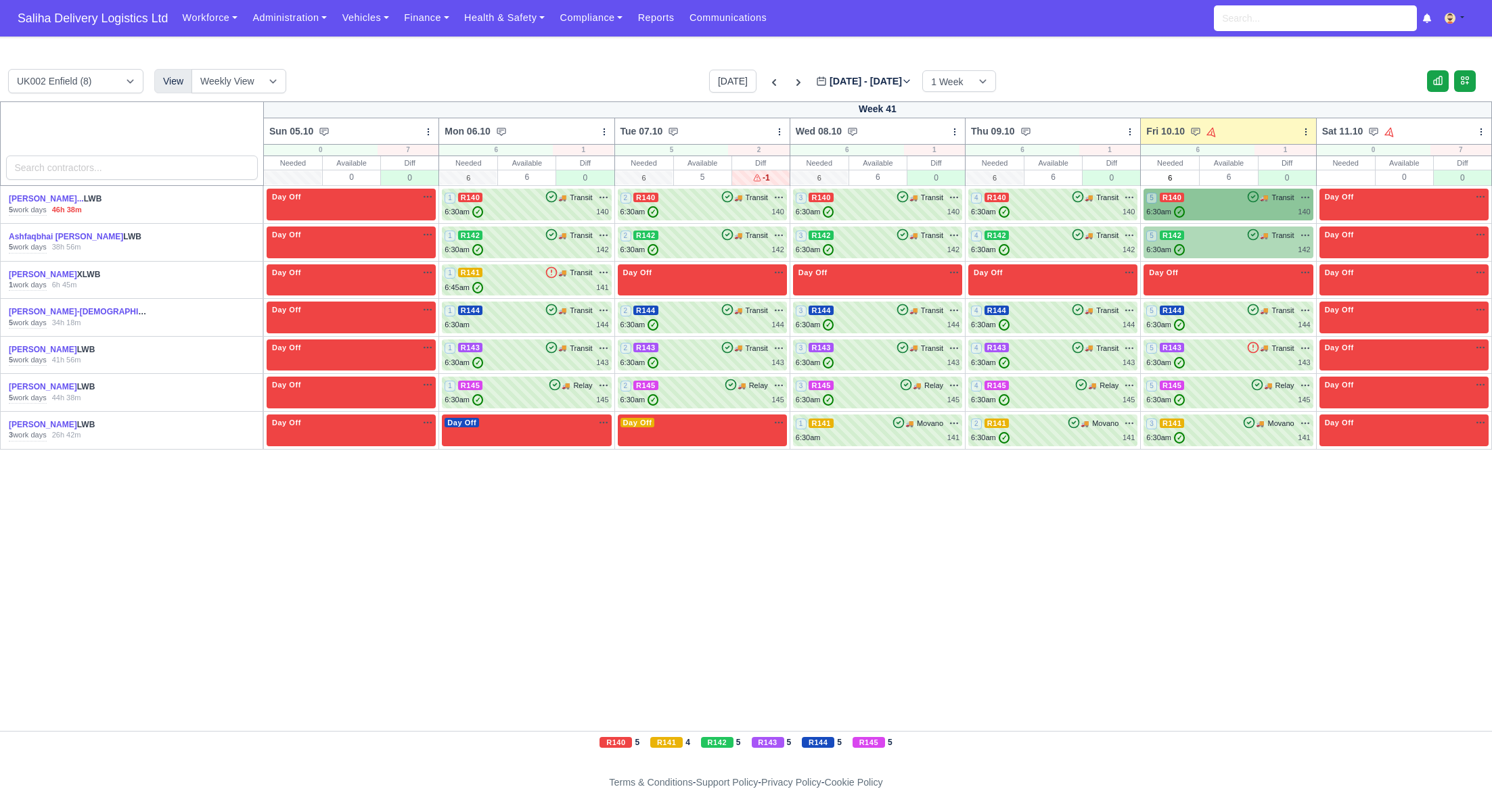
click at [1205, 250] on div "6:30am ✓ 142" at bounding box center [1227, 250] width 163 height 12
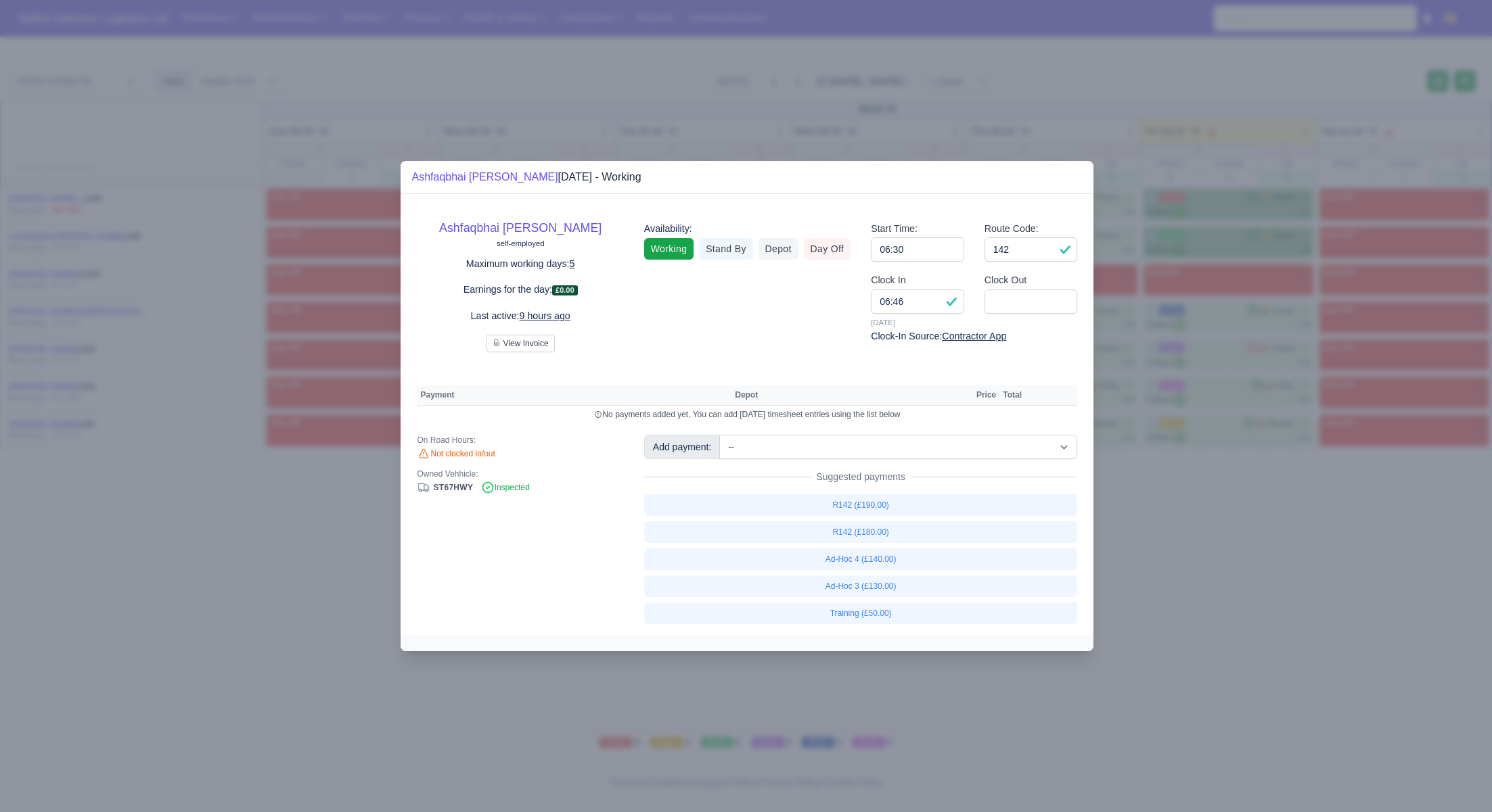
click at [1247, 537] on div at bounding box center [746, 406] width 1492 height 812
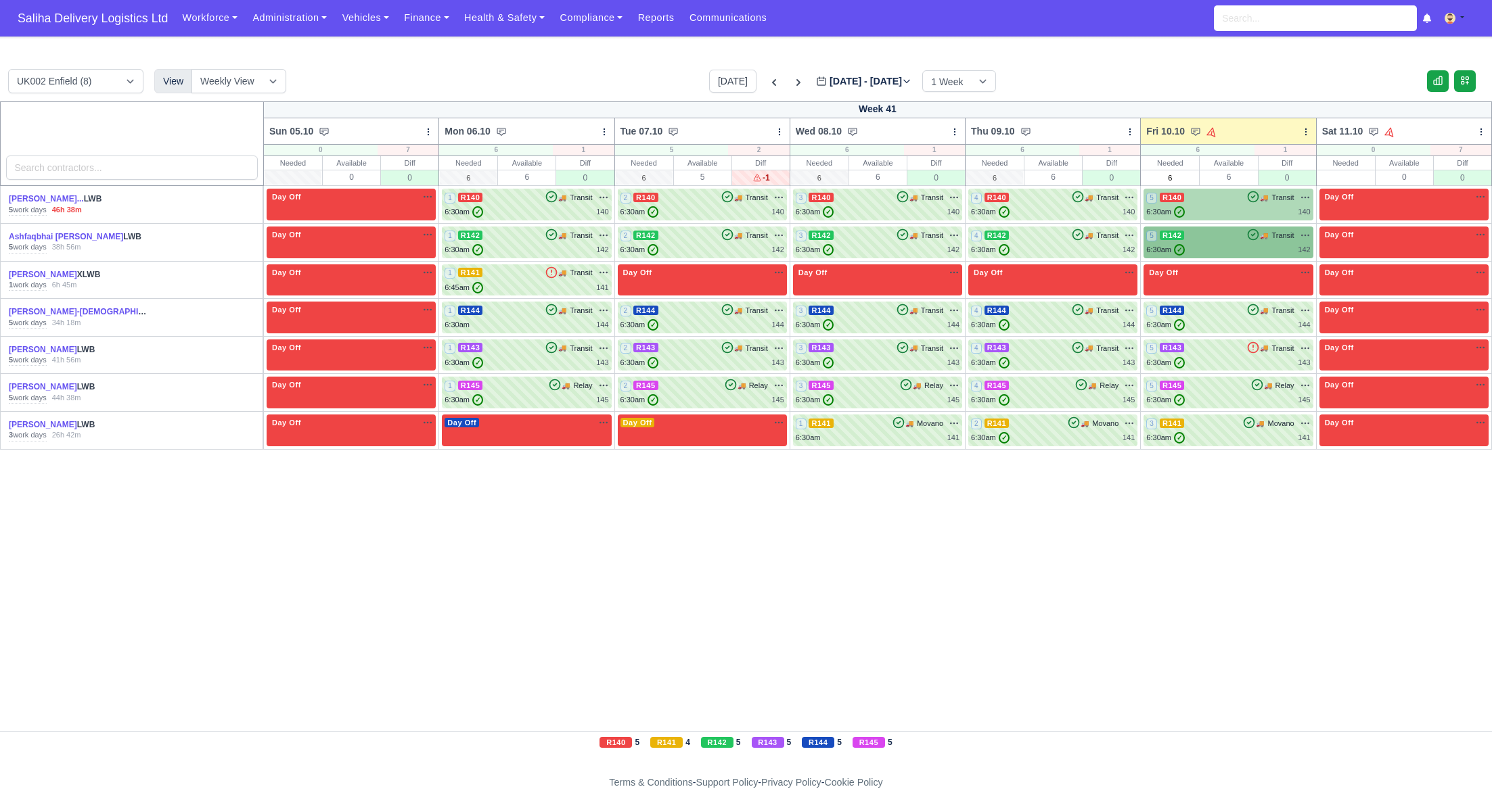
click at [1245, 206] on div "6:30am ✓ 140" at bounding box center [1227, 212] width 163 height 12
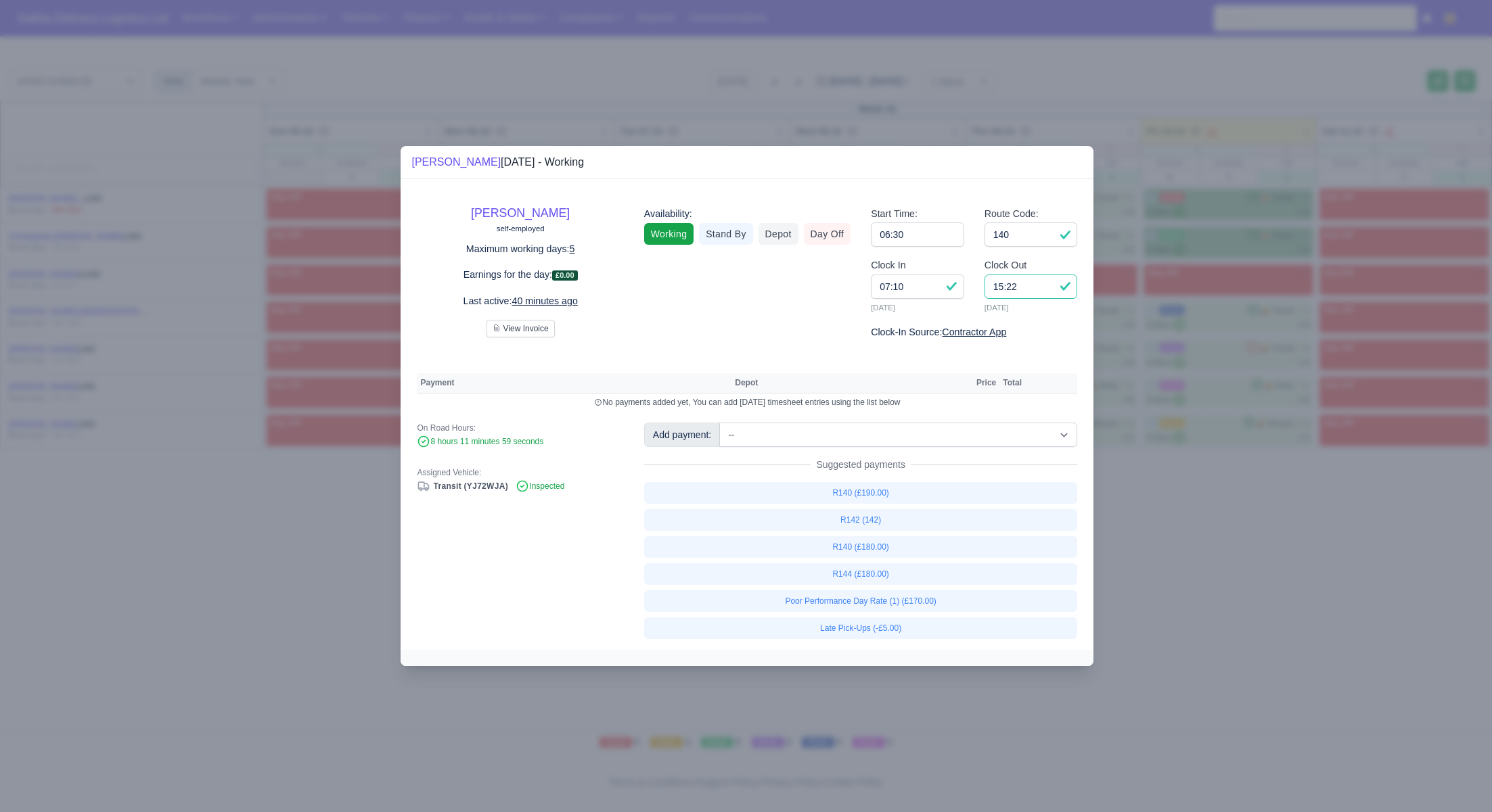
click at [1040, 289] on input "15:22" at bounding box center [1031, 287] width 94 height 25
type input "15:20"
click at [865, 542] on link "R140 (£180.00)" at bounding box center [860, 547] width 433 height 22
select select "1"
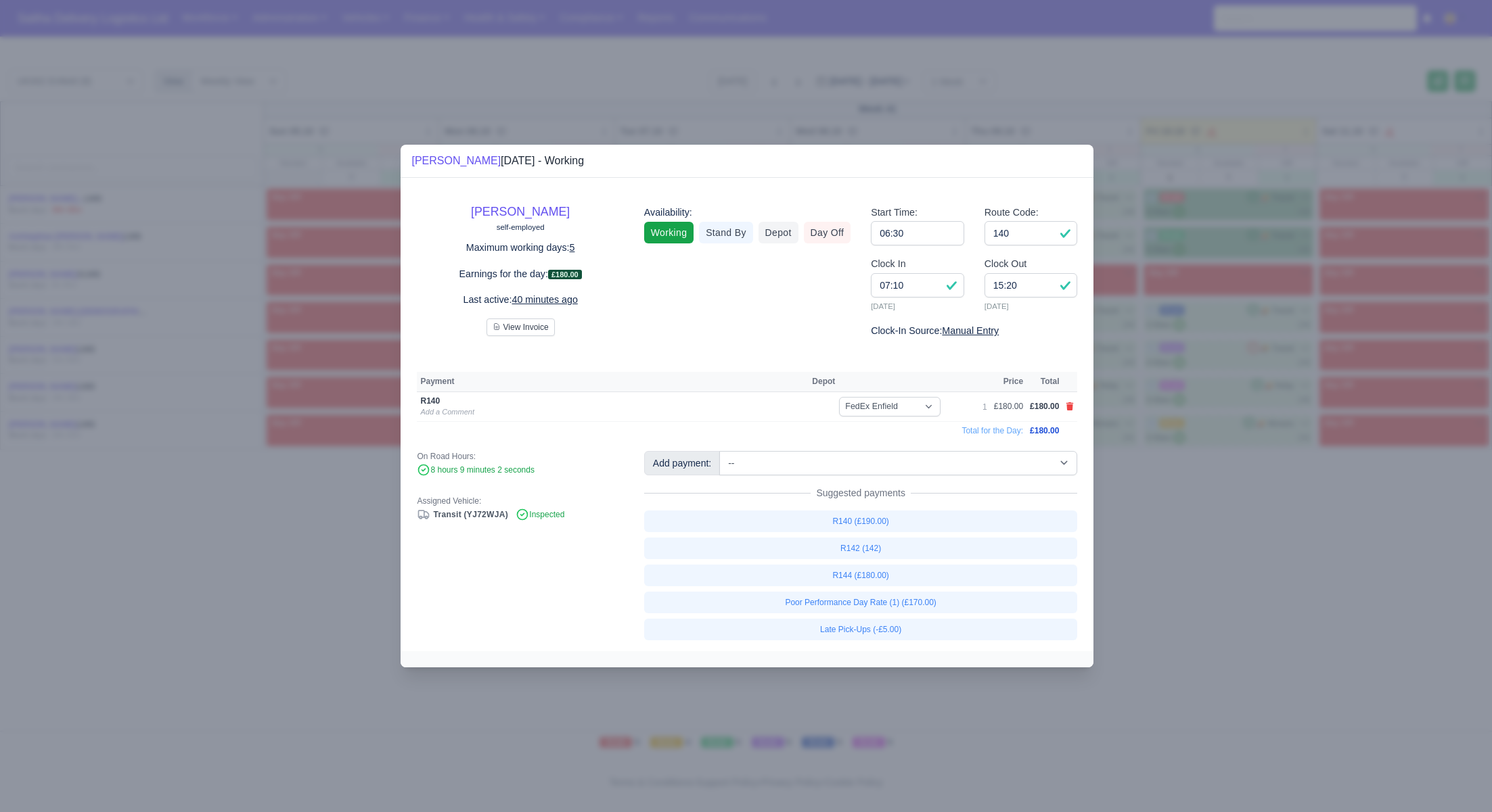
click at [1222, 548] on div at bounding box center [746, 406] width 1492 height 812
